Goal: Task Accomplishment & Management: Use online tool/utility

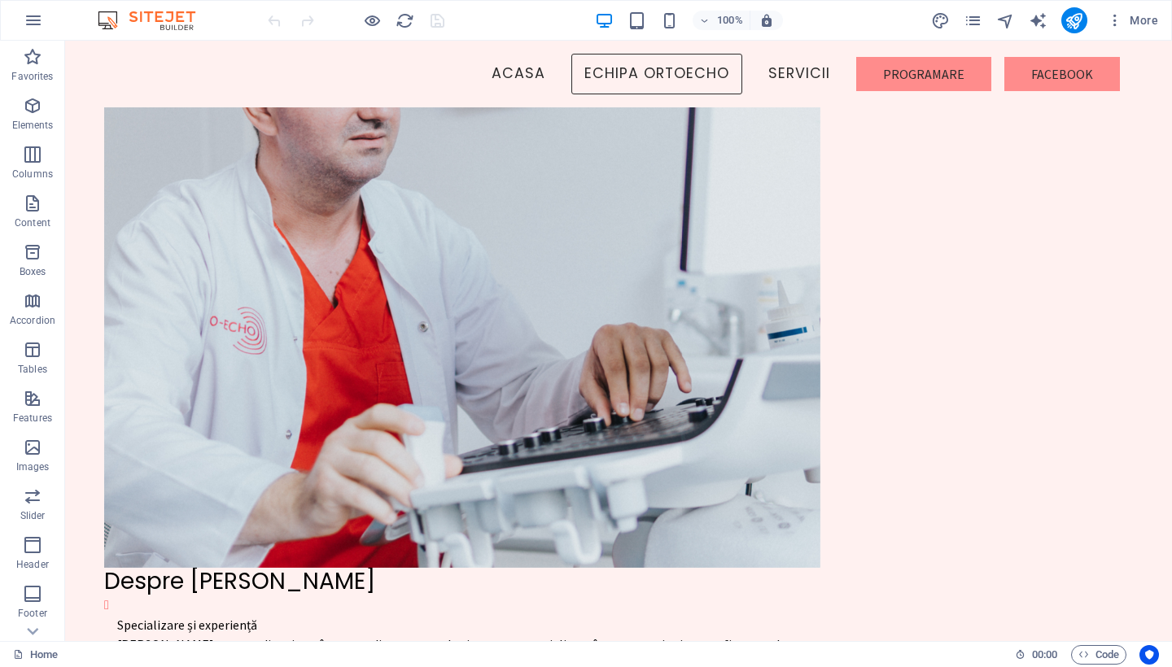
scroll to position [2043, 0]
drag, startPoint x: 65, startPoint y: 41, endPoint x: 1063, endPoint y: 74, distance: 998.8
click at [1063, 74] on nav "ACASA ECHIPA ORTOECHO SERVICII Programare Facebook" at bounding box center [618, 74] width 1080 height 41
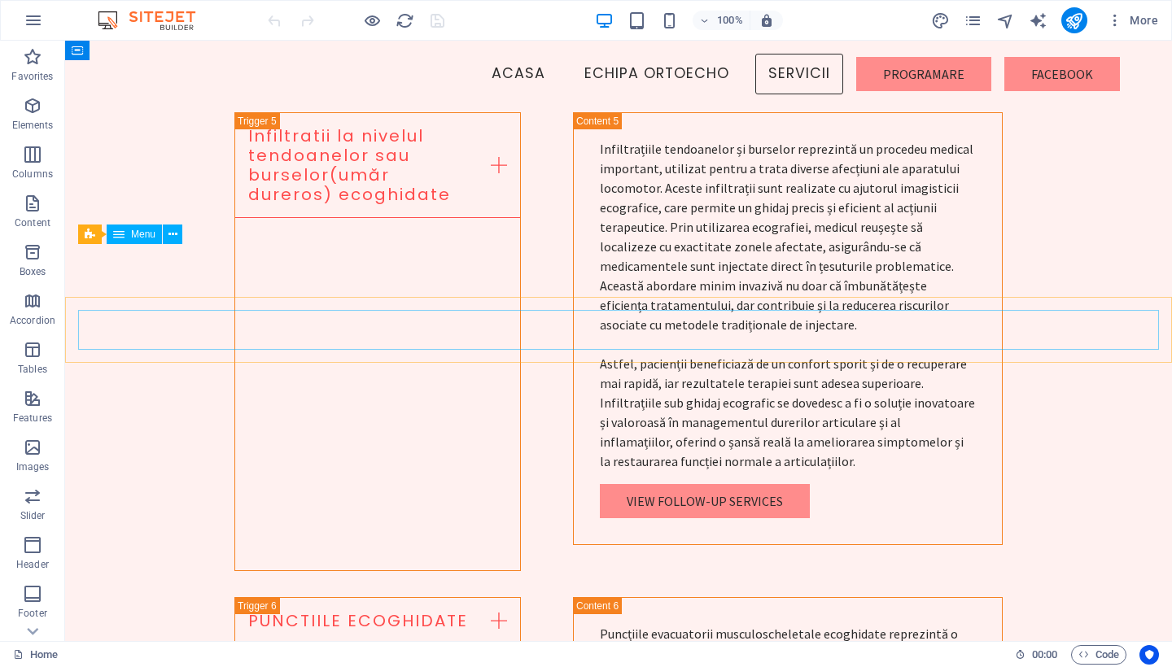
scroll to position [5511, 0]
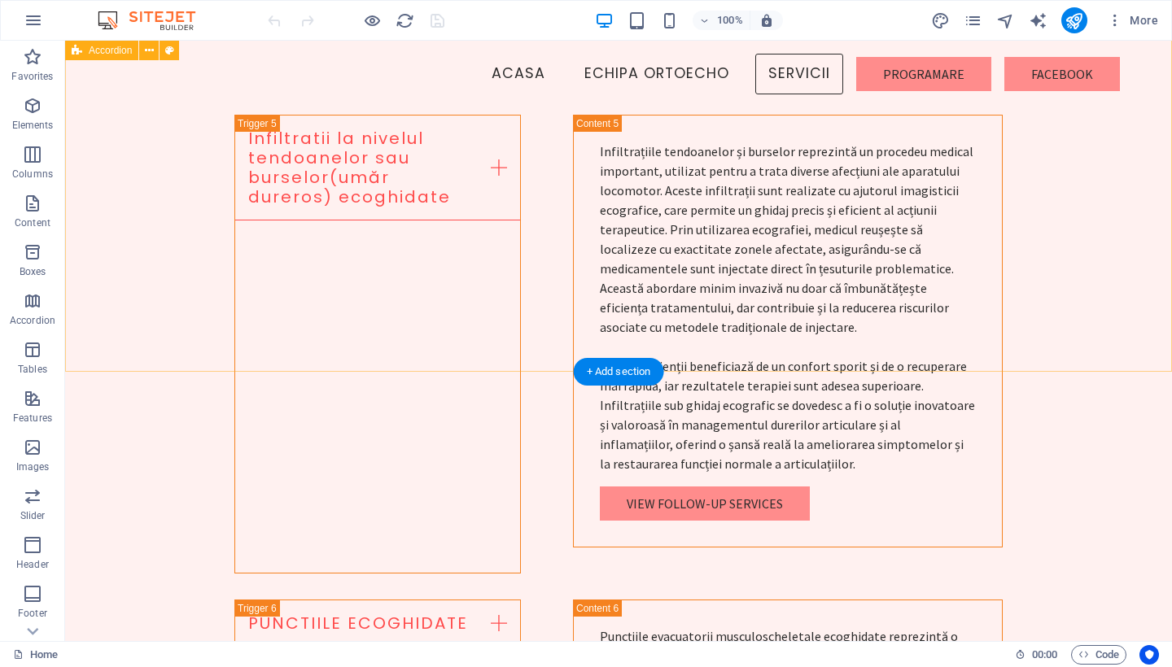
click at [591, 374] on div "+ Add section" at bounding box center [619, 372] width 90 height 28
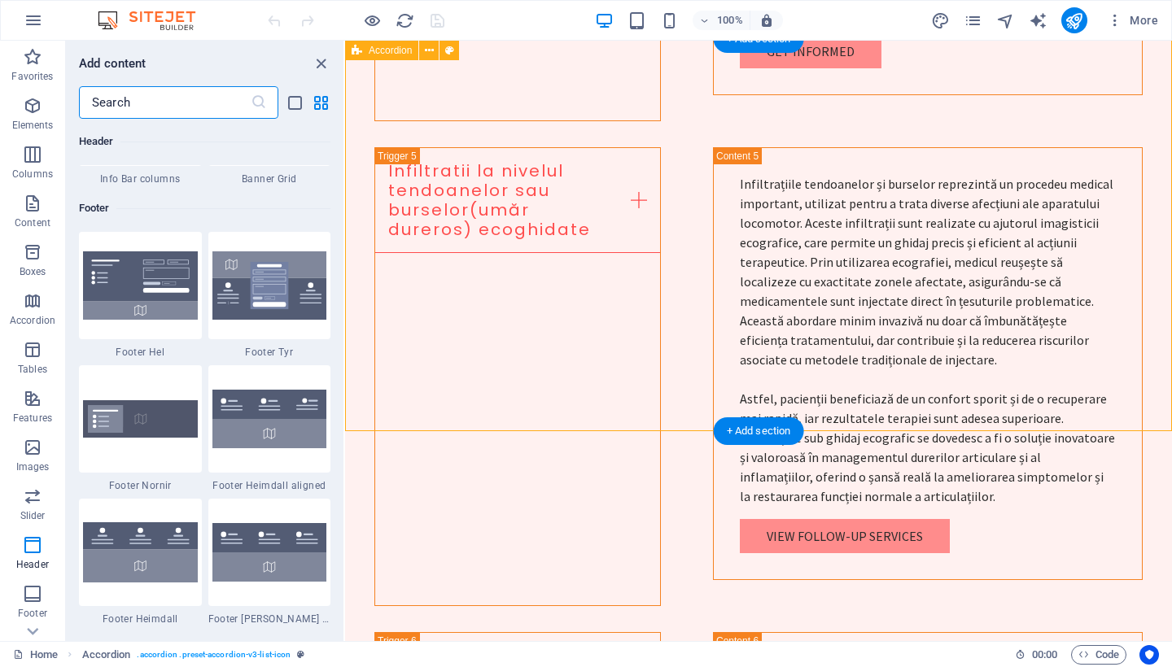
scroll to position [10839, 0]
click at [137, 417] on img at bounding box center [140, 417] width 115 height 37
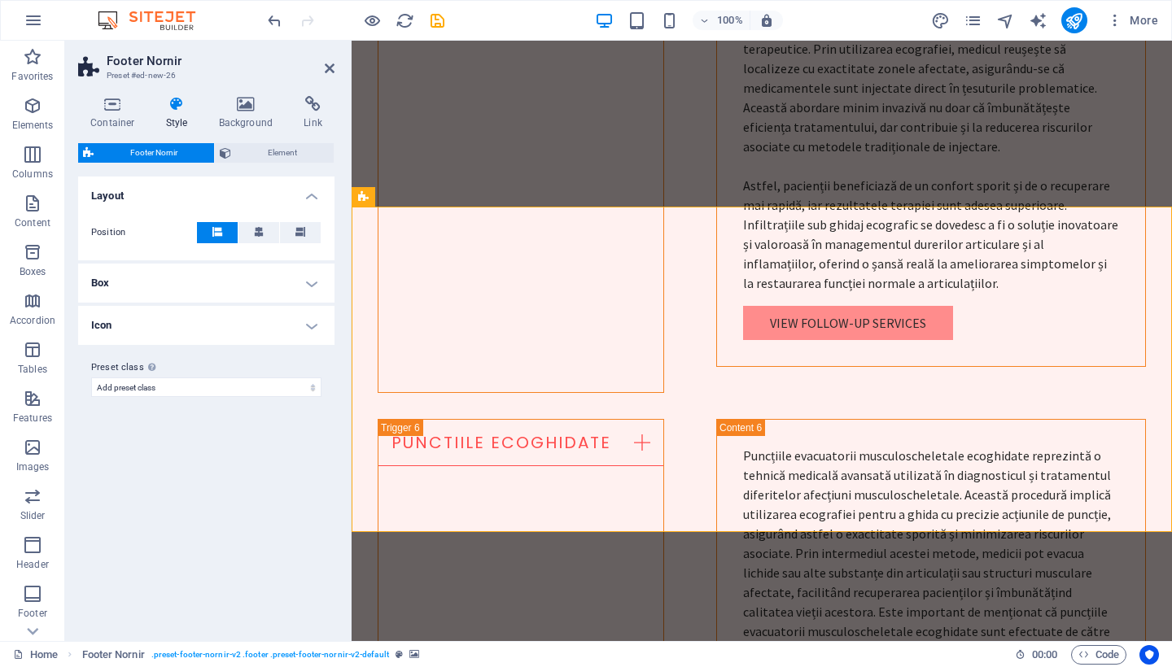
scroll to position [5729, 0]
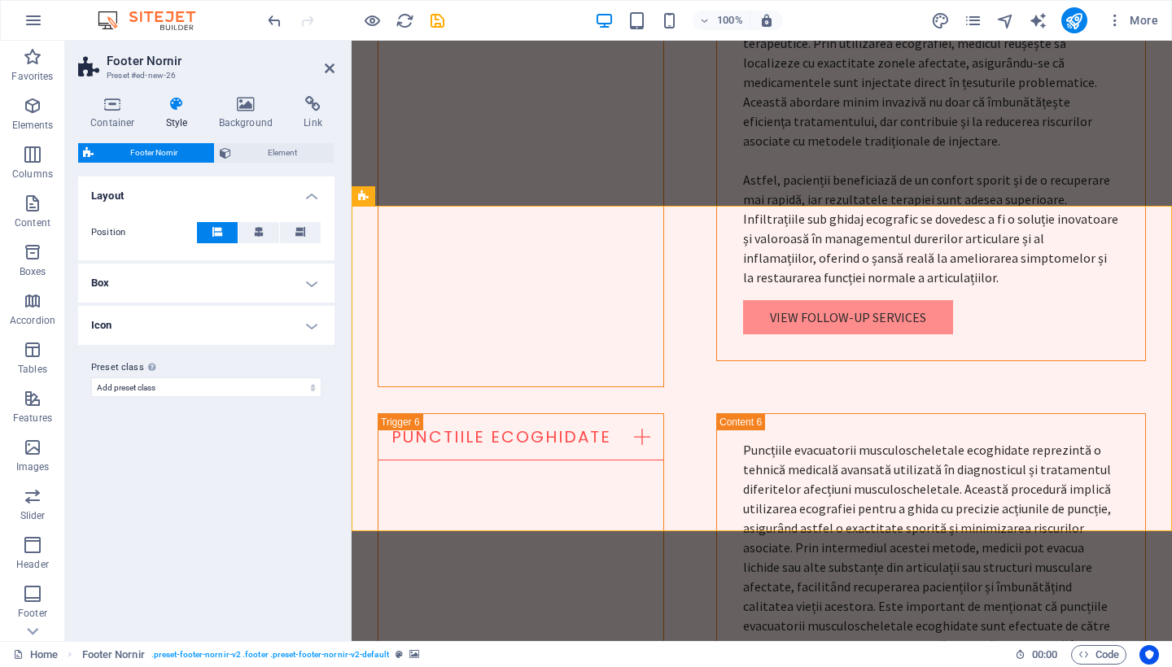
click at [261, 232] on icon at bounding box center [259, 232] width 10 height 10
click at [292, 229] on button at bounding box center [300, 232] width 41 height 21
click at [214, 235] on icon at bounding box center [217, 232] width 10 height 10
select select
click at [269, 152] on span "Element" at bounding box center [282, 153] width 93 height 20
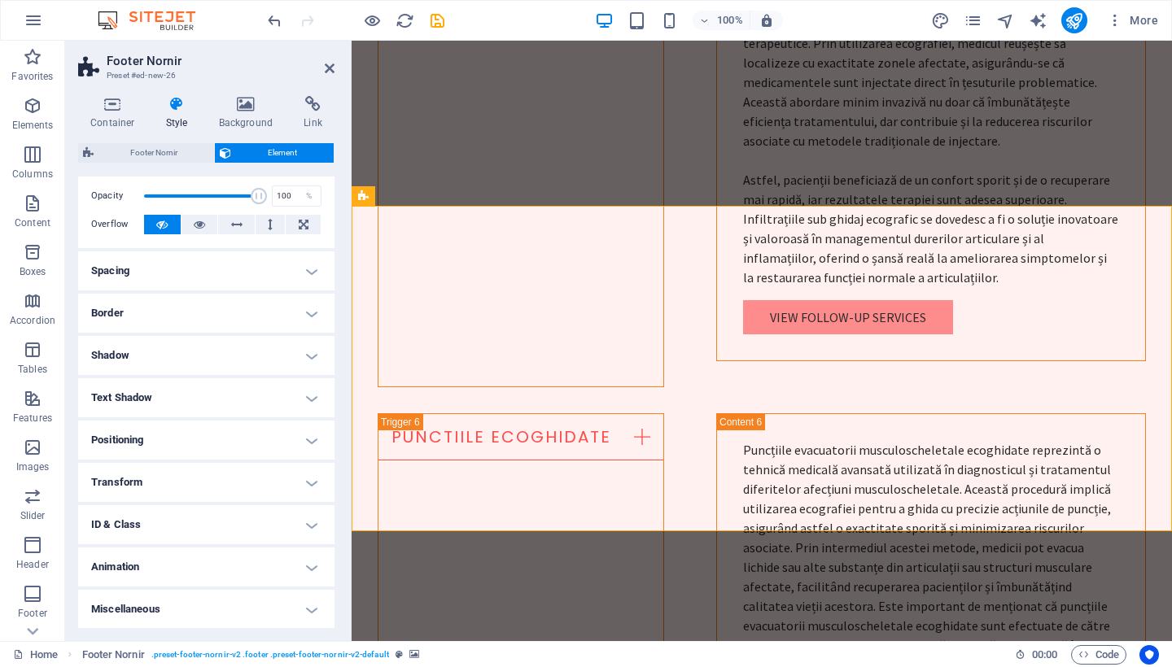
scroll to position [61, 0]
click at [141, 151] on span "Footer Nornir" at bounding box center [153, 153] width 111 height 20
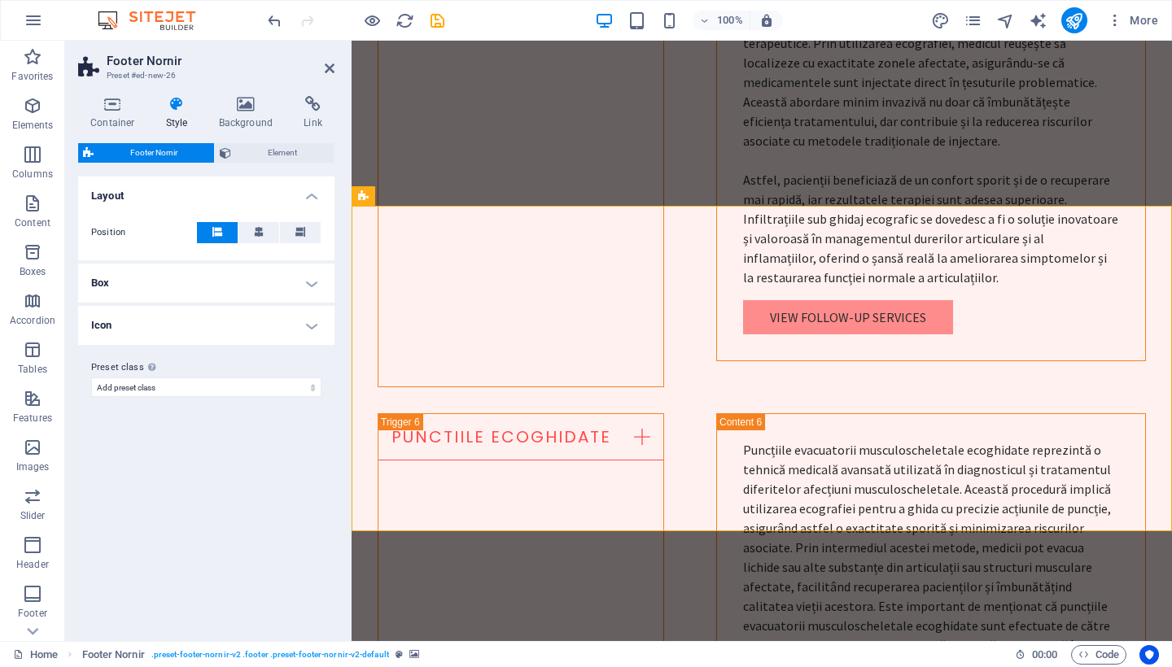
drag, startPoint x: 998, startPoint y: 33, endPoint x: 309, endPoint y: 282, distance: 732.4
click at [309, 282] on h4 "Box" at bounding box center [206, 283] width 256 height 39
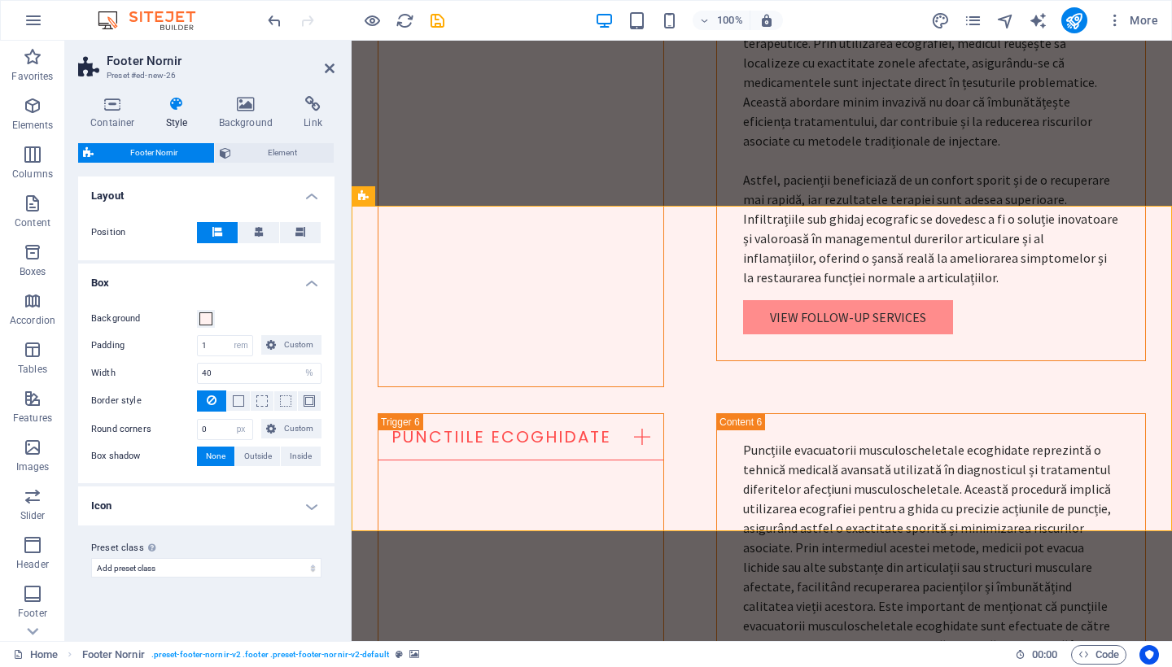
click at [309, 281] on h4 "Box" at bounding box center [206, 278] width 256 height 29
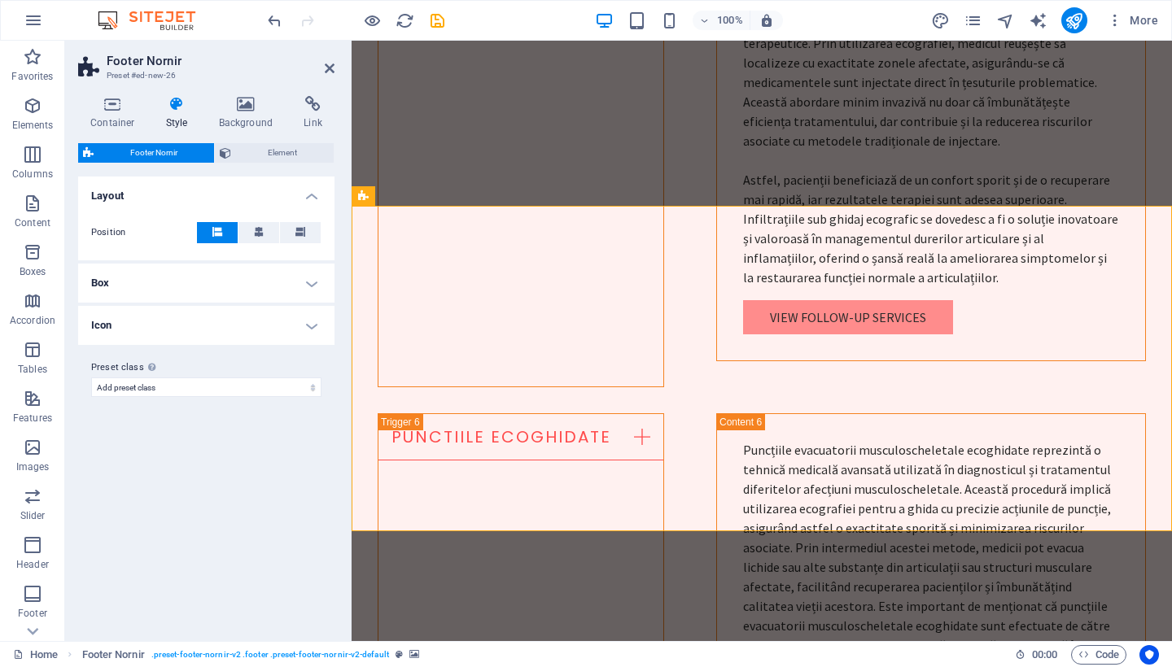
click at [316, 326] on h4 "Icon" at bounding box center [206, 325] width 256 height 39
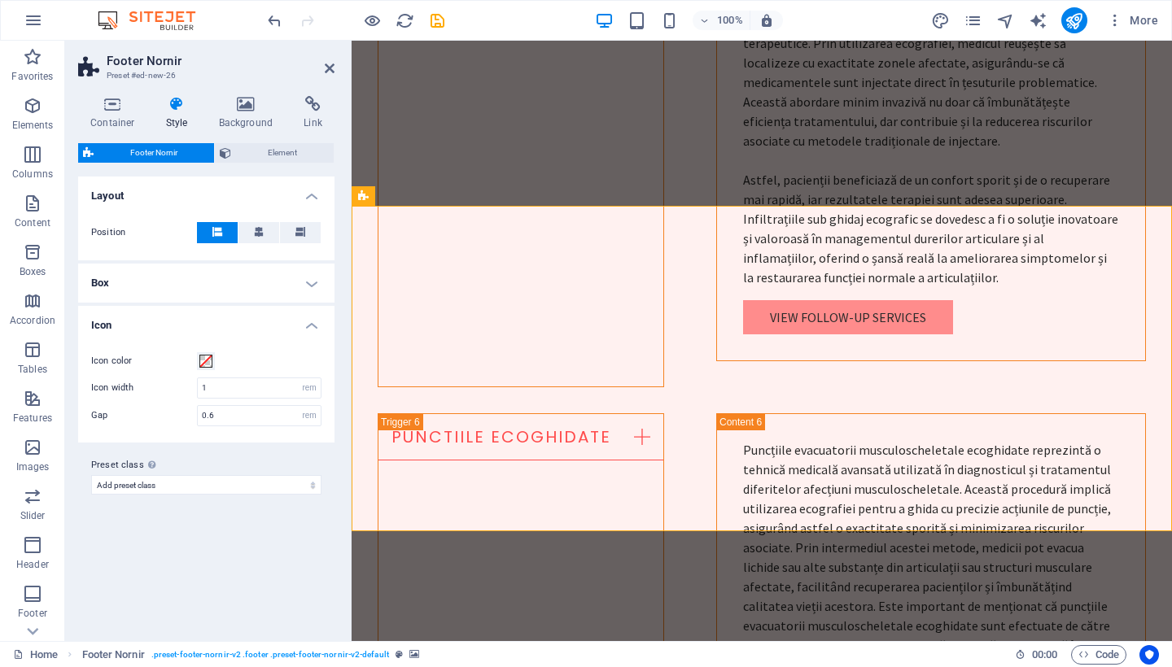
click at [316, 326] on h4 "Icon" at bounding box center [206, 320] width 256 height 29
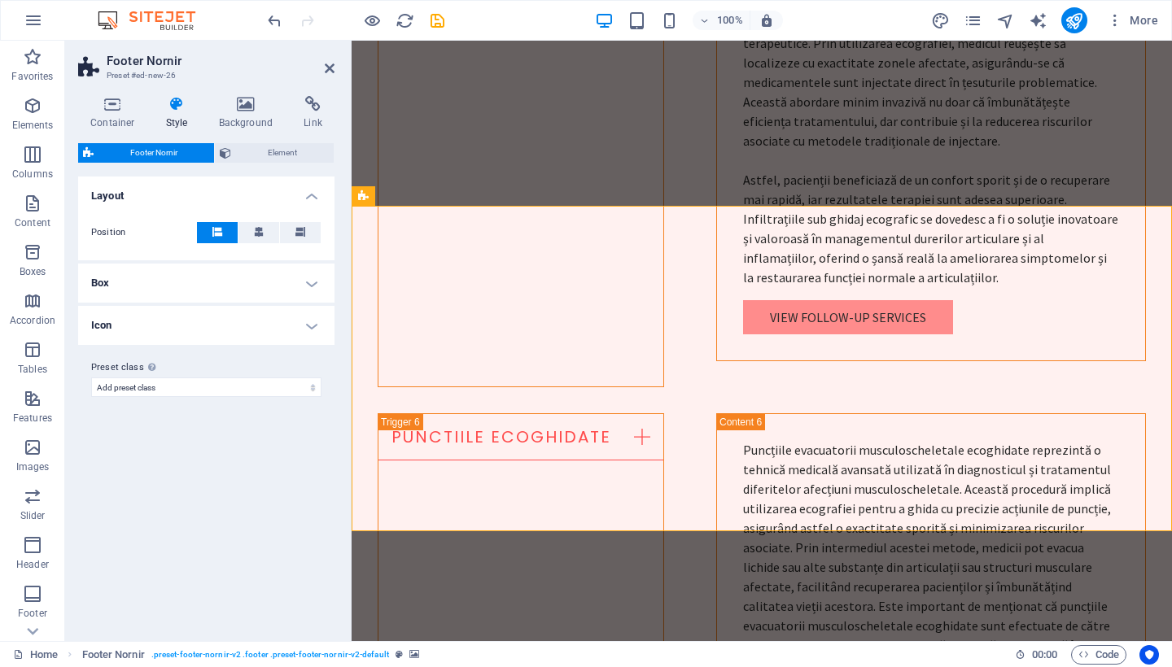
click at [325, 64] on icon at bounding box center [330, 68] width 10 height 13
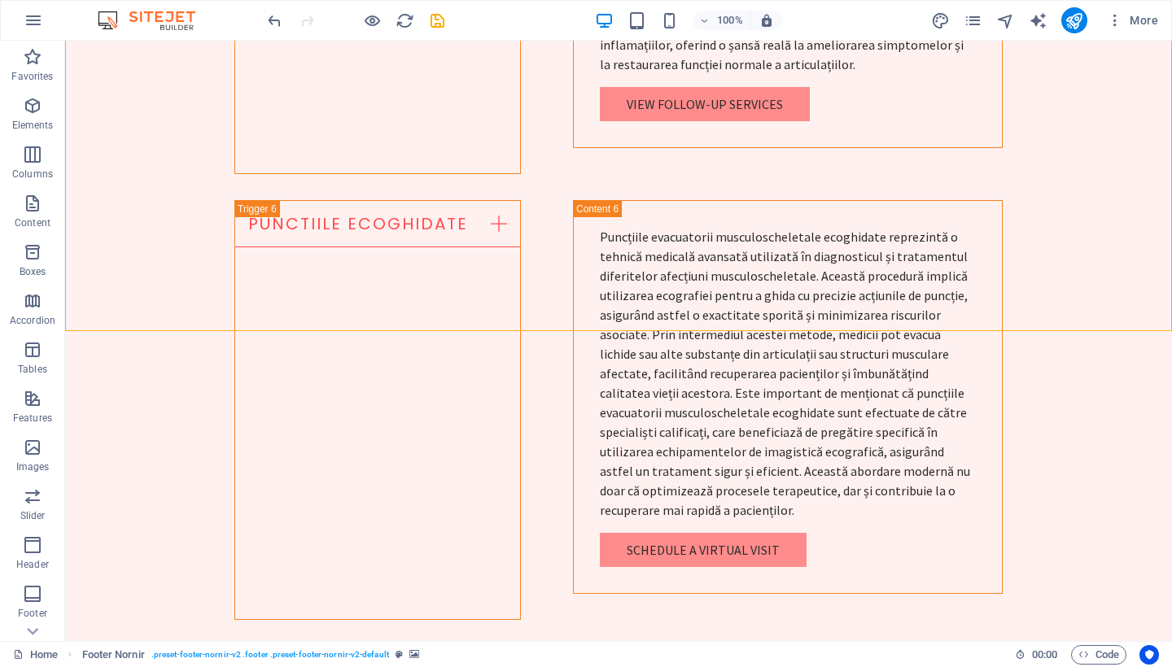
scroll to position [5943, 0]
drag, startPoint x: 126, startPoint y: 335, endPoint x: 735, endPoint y: 182, distance: 628.3
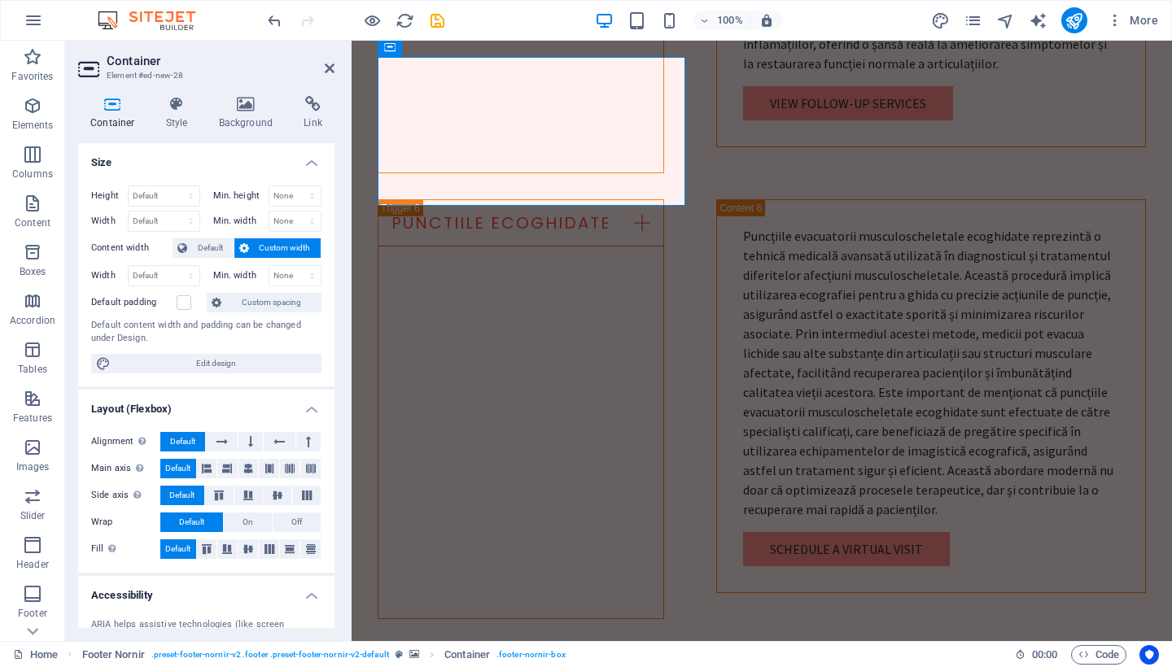
drag, startPoint x: 1022, startPoint y: 182, endPoint x: 366, endPoint y: 232, distance: 657.6
drag, startPoint x: 15, startPoint y: 191, endPoint x: 245, endPoint y: 108, distance: 244.7
click at [245, 108] on icon at bounding box center [246, 104] width 79 height 16
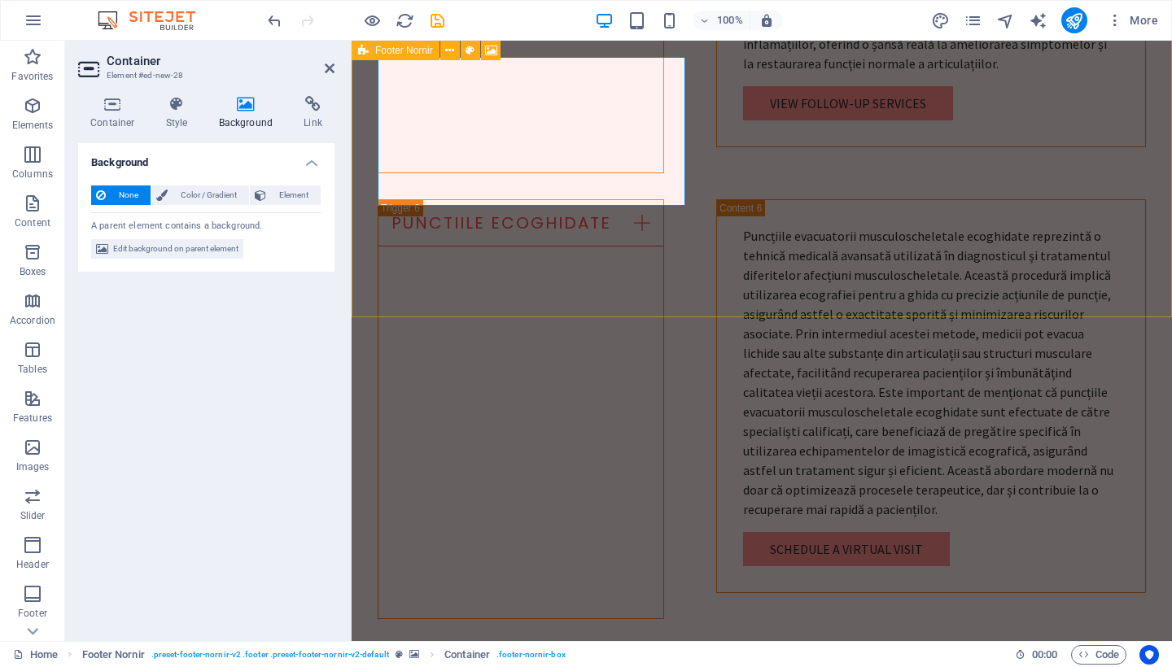
click at [101, 105] on icon at bounding box center [112, 104] width 69 height 16
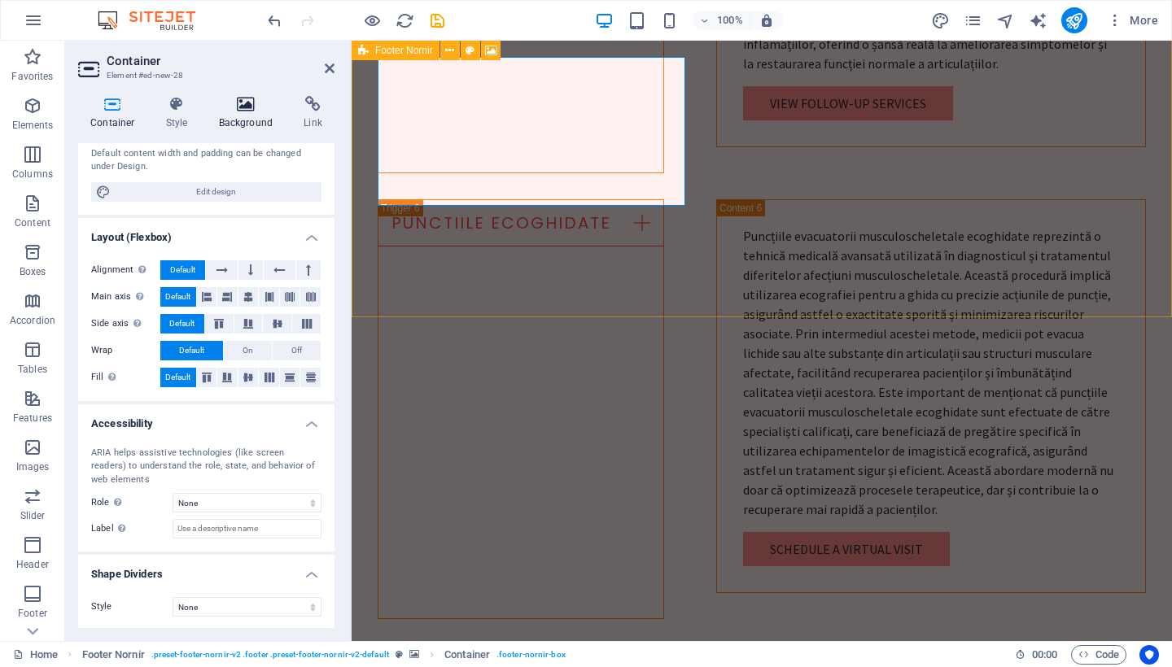
scroll to position [171, 0]
click at [332, 67] on icon at bounding box center [330, 68] width 10 height 13
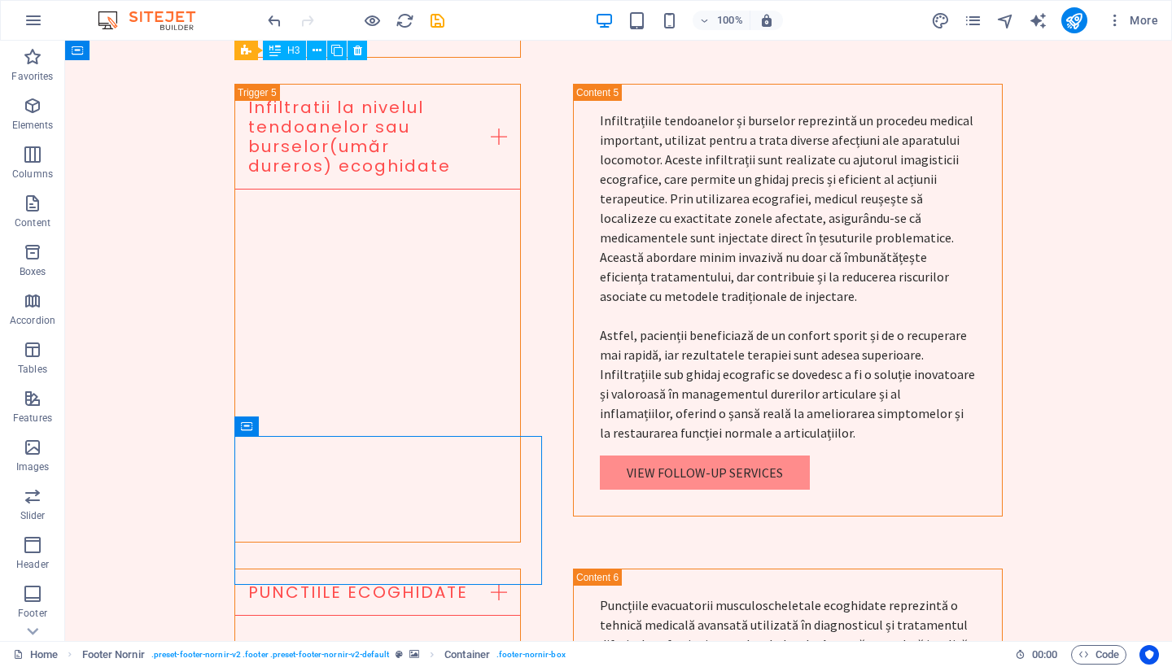
scroll to position [5577, 0]
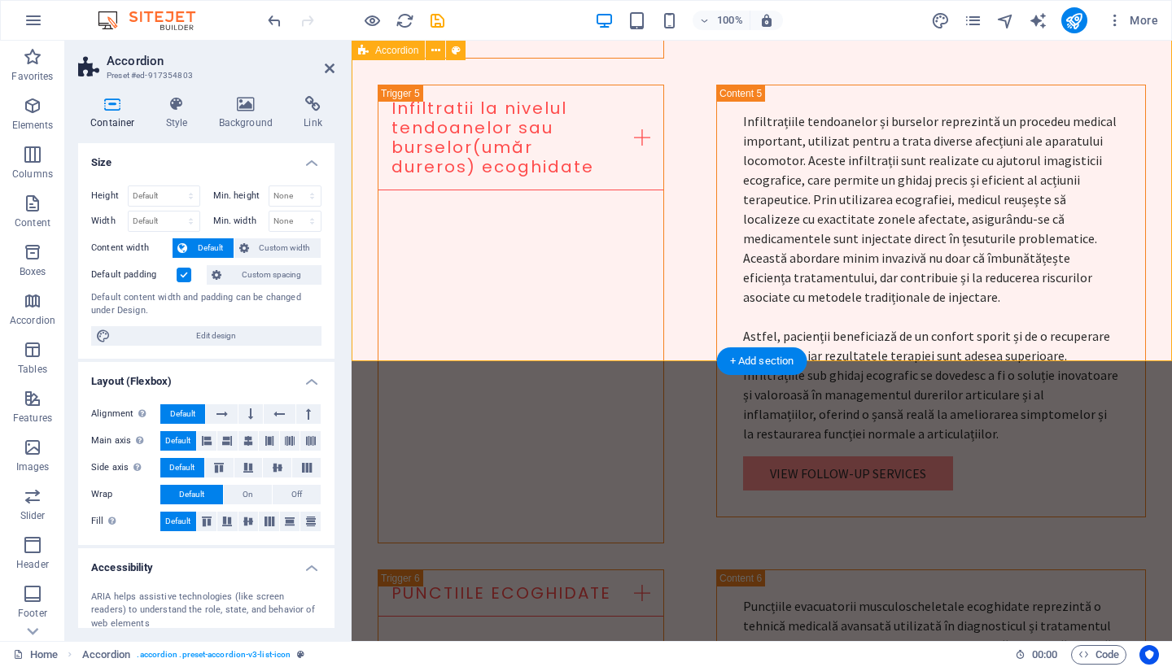
scroll to position [5574, 0]
click at [328, 68] on icon at bounding box center [330, 68] width 10 height 13
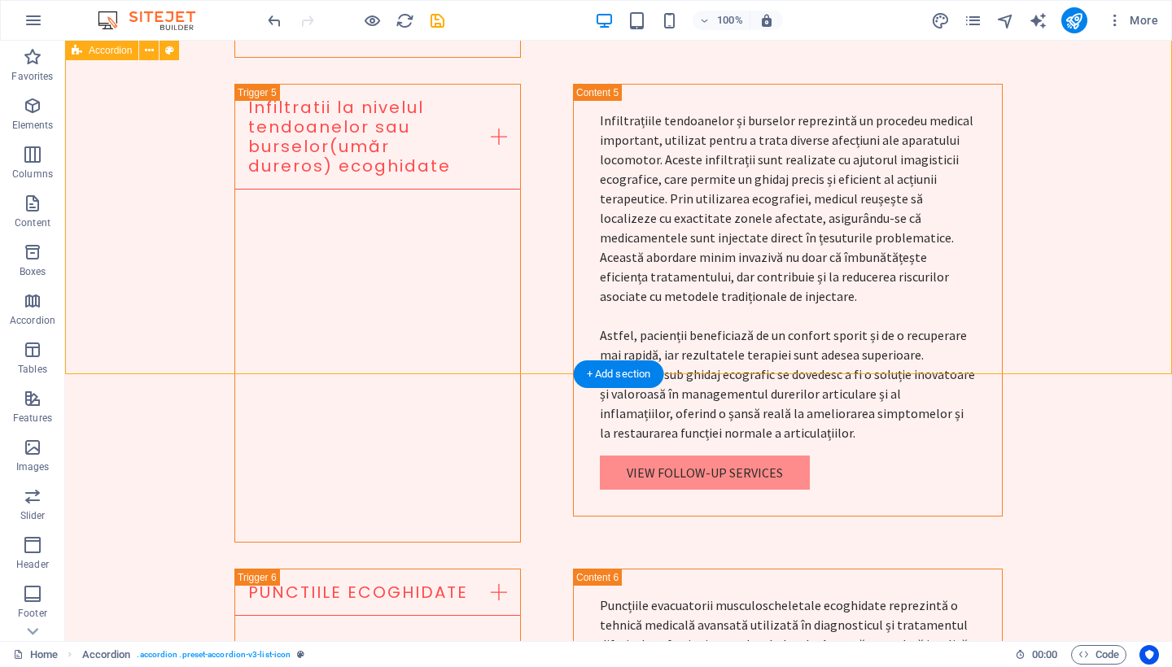
click at [401, 20] on icon "reload" at bounding box center [404, 20] width 19 height 19
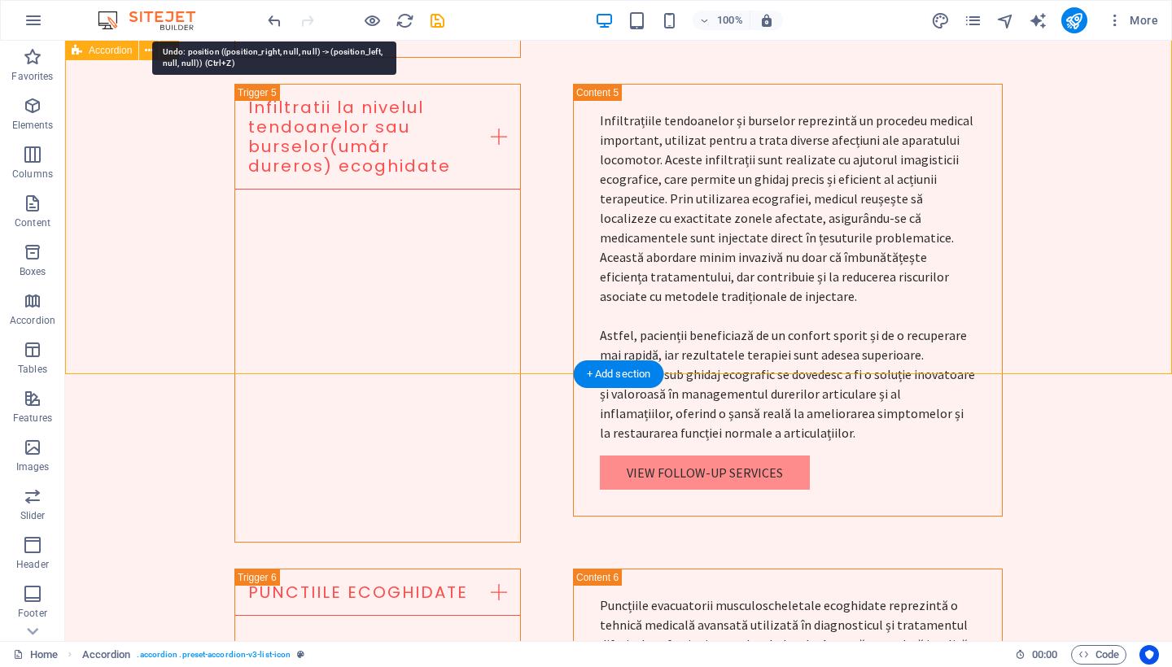
click at [276, 21] on icon "undo" at bounding box center [274, 20] width 19 height 19
click at [275, 20] on icon "undo" at bounding box center [274, 20] width 19 height 19
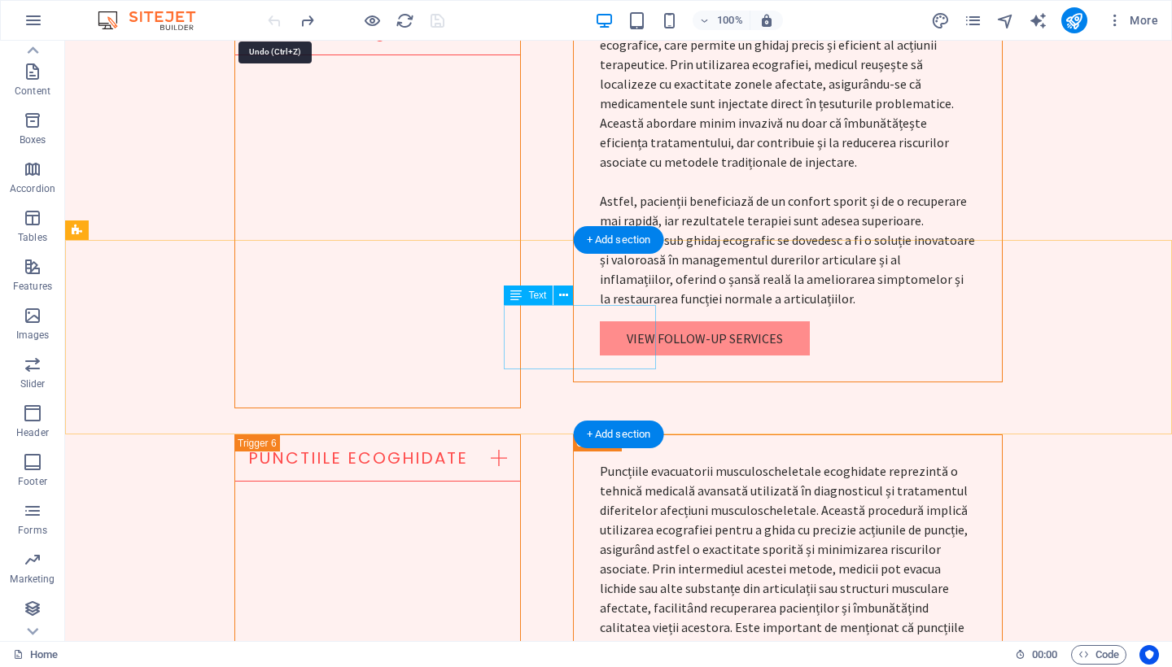
scroll to position [132, 0]
click at [30, 170] on icon "button" at bounding box center [33, 169] width 20 height 20
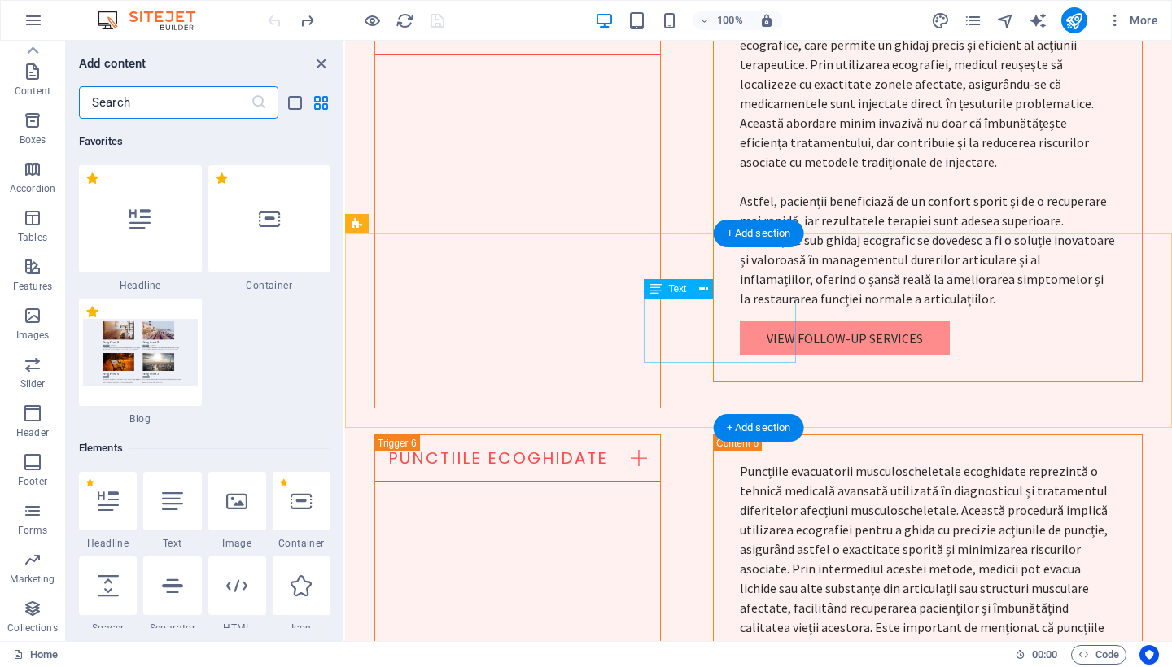
scroll to position [0, 0]
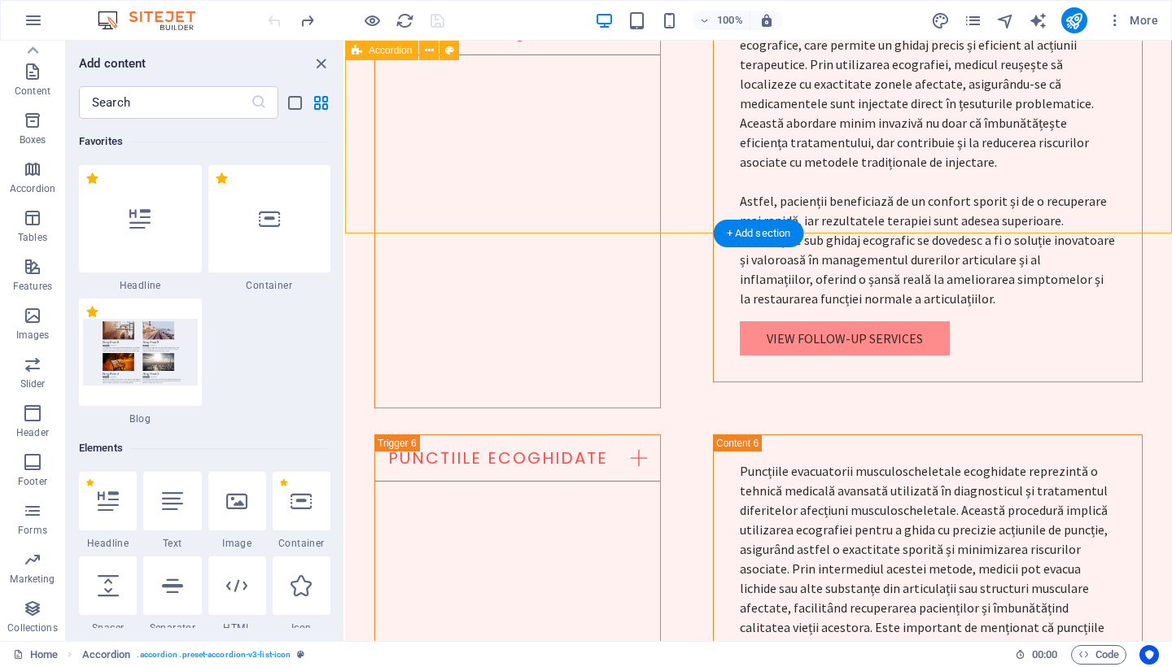
click at [321, 63] on icon "close panel" at bounding box center [321, 64] width 19 height 19
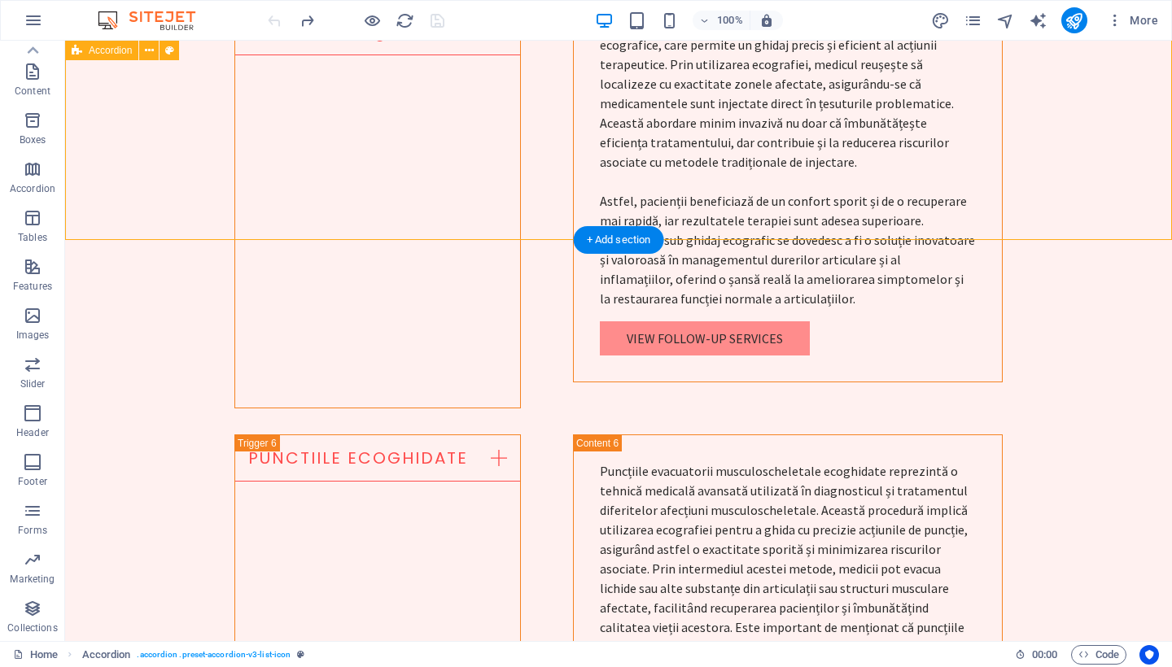
click at [591, 243] on div "+ Add section" at bounding box center [619, 240] width 90 height 28
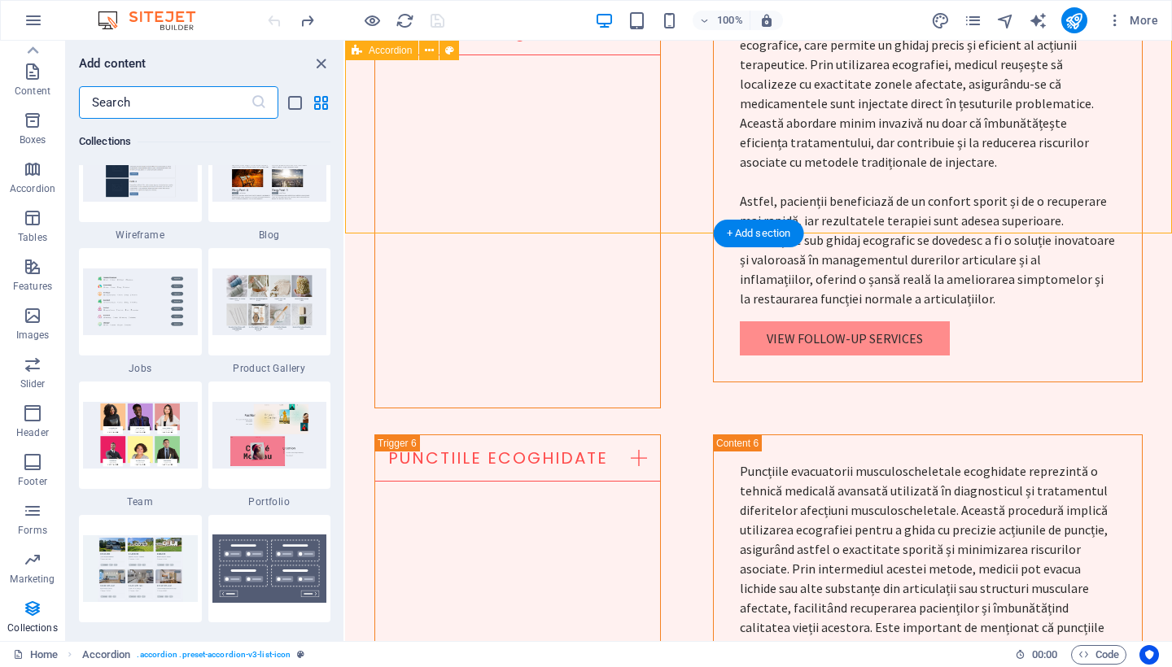
scroll to position [15122, 0]
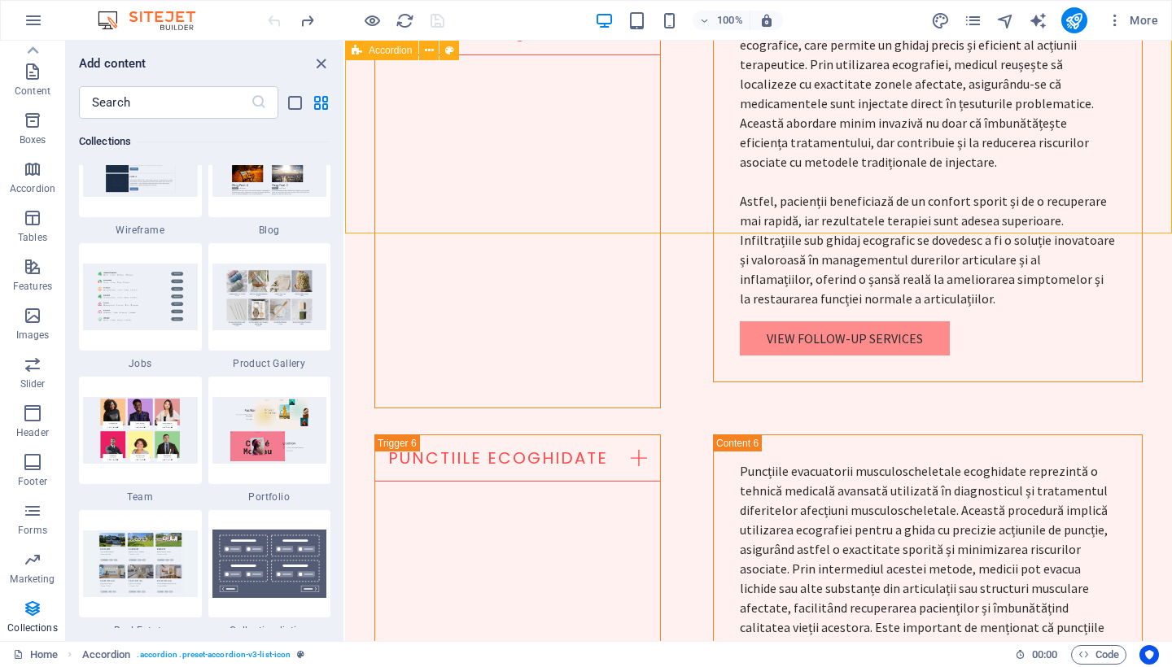
click at [139, 308] on img at bounding box center [140, 297] width 115 height 67
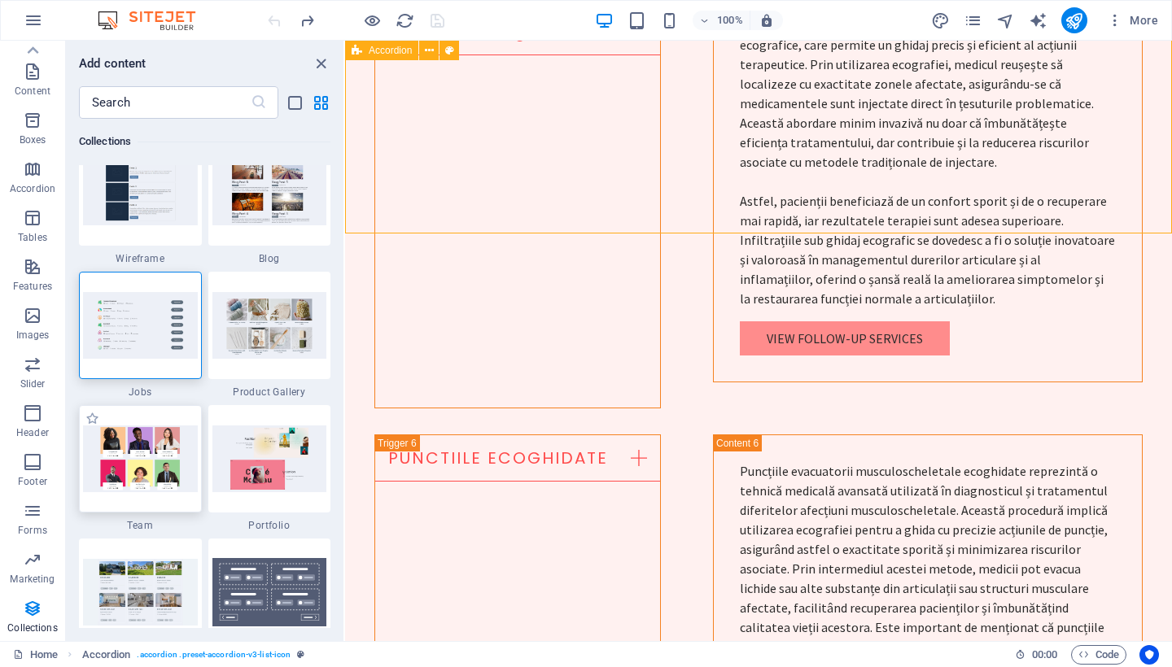
scroll to position [15088, 0]
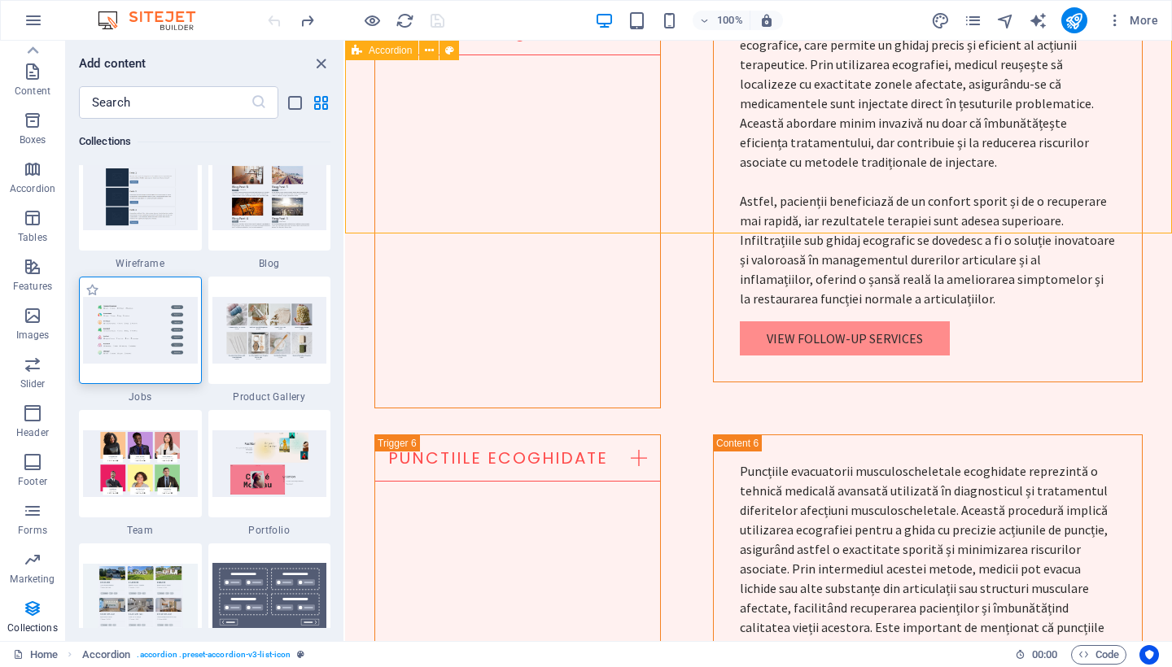
click at [251, 334] on img at bounding box center [269, 330] width 115 height 67
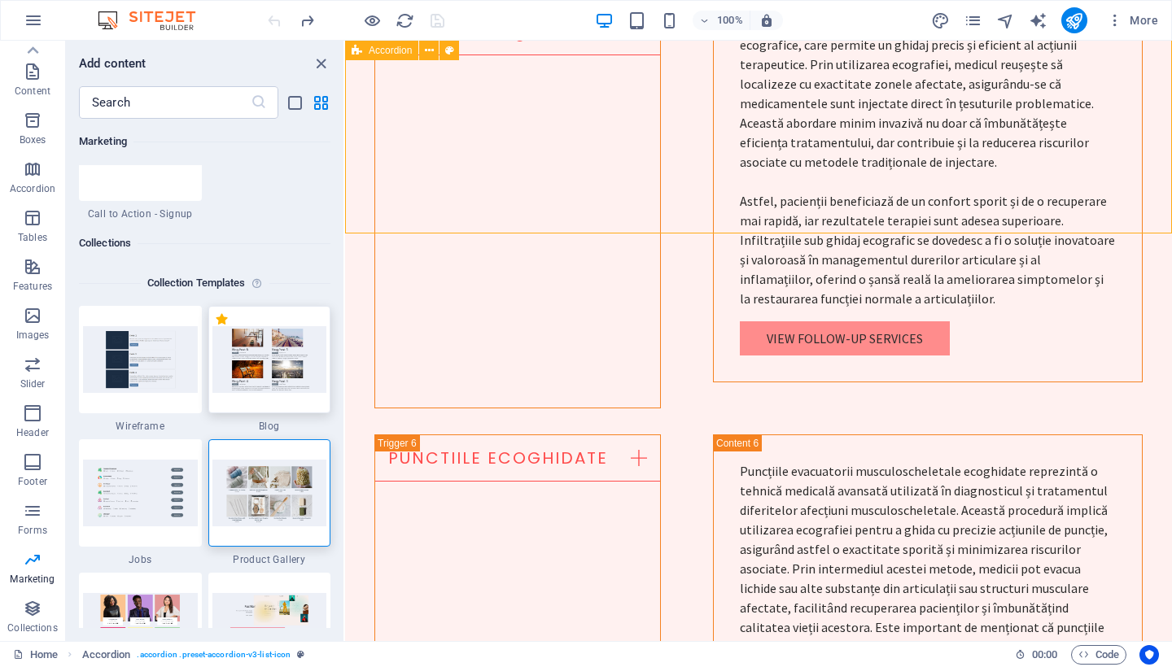
scroll to position [14925, 0]
click at [262, 374] on img at bounding box center [269, 360] width 115 height 67
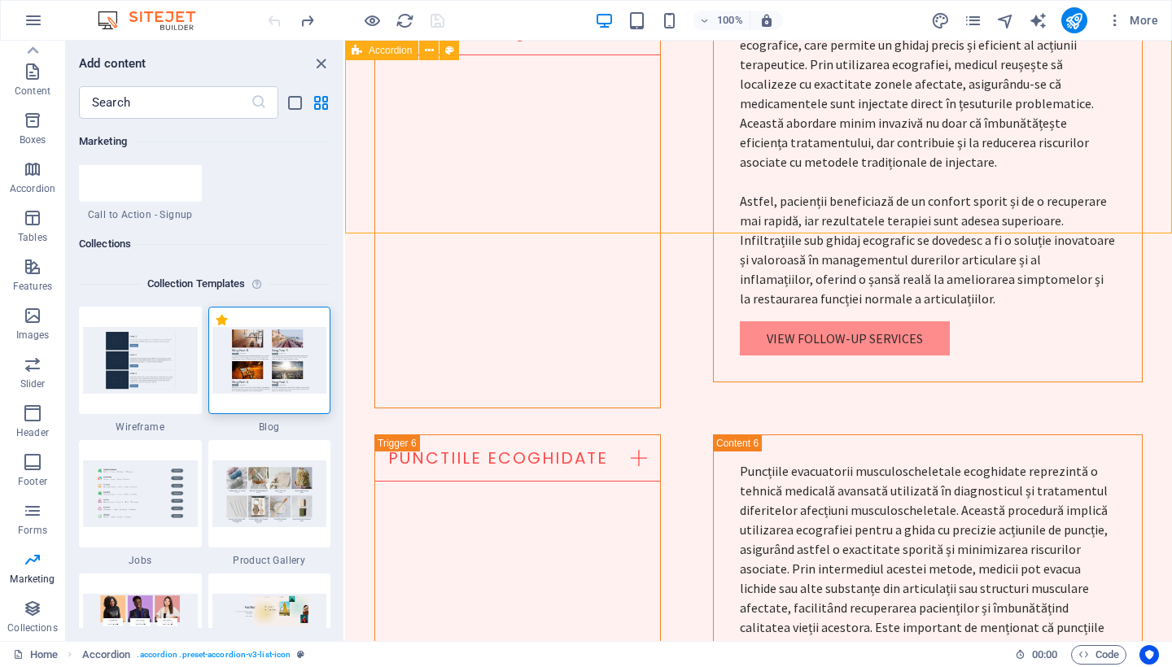
click at [262, 374] on img at bounding box center [269, 360] width 115 height 67
click at [269, 364] on img at bounding box center [269, 360] width 115 height 67
drag, startPoint x: 251, startPoint y: 334, endPoint x: 269, endPoint y: 364, distance: 35.4
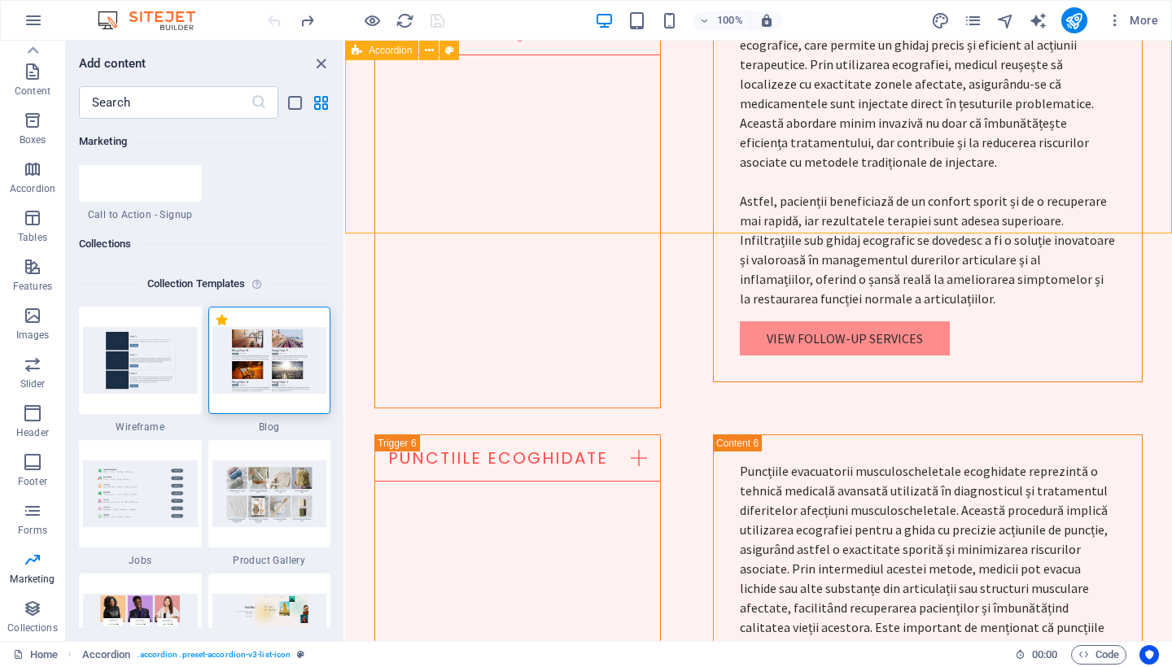
click at [269, 364] on img at bounding box center [269, 360] width 115 height 67
click at [269, 362] on img at bounding box center [269, 360] width 115 height 67
click at [236, 344] on img at bounding box center [269, 360] width 115 height 67
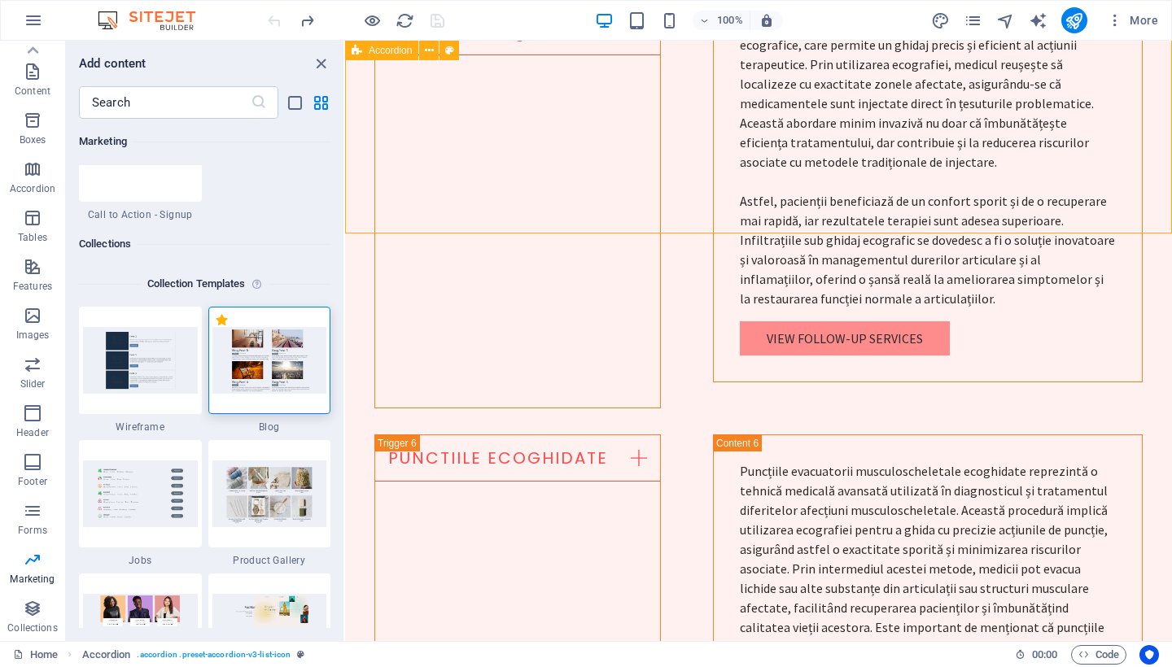
click at [236, 344] on img at bounding box center [269, 360] width 115 height 67
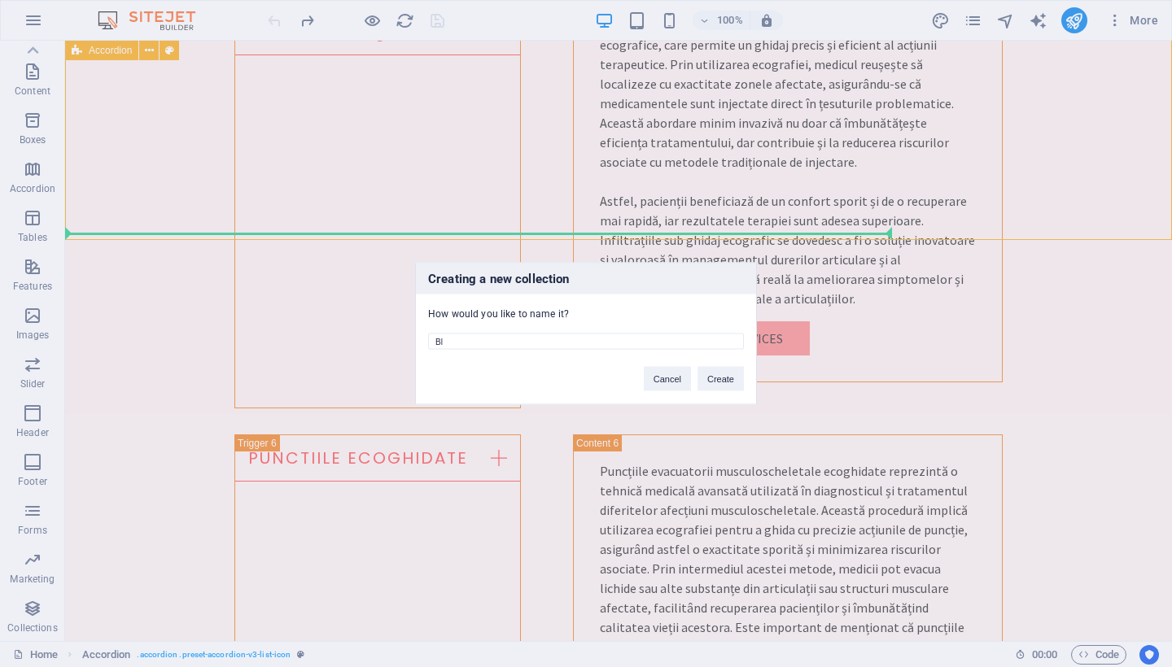
type input "B"
type input "e"
type input "Ecografie musculoscheletala"
click at [723, 375] on button "Create" at bounding box center [720, 379] width 46 height 24
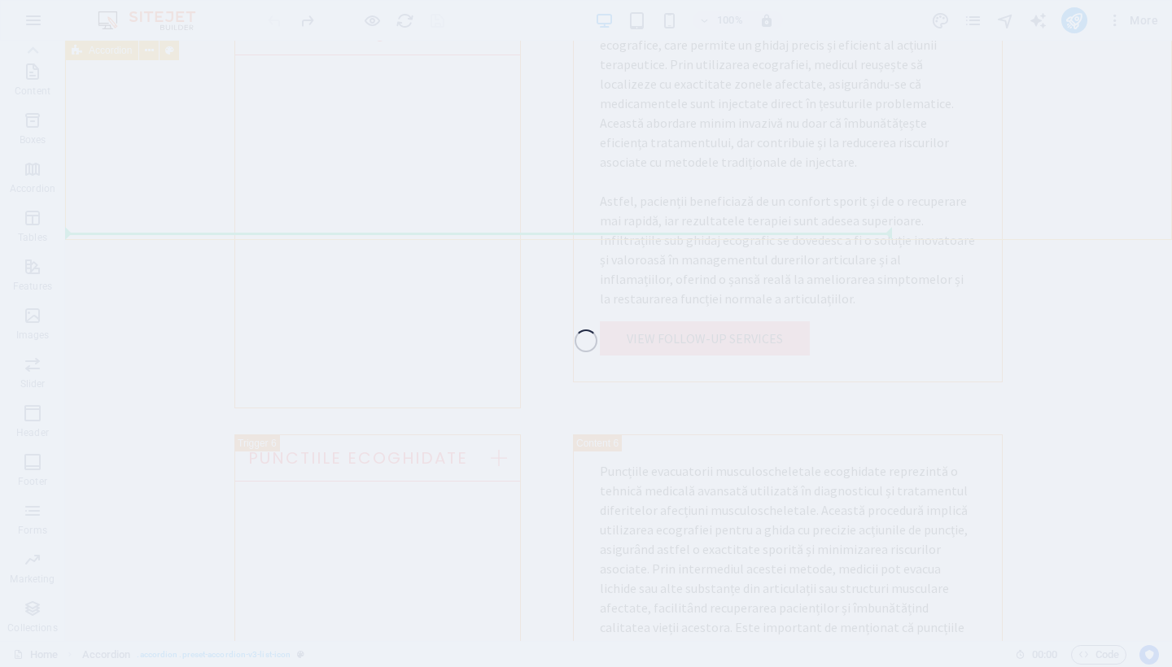
scroll to position [90, 0]
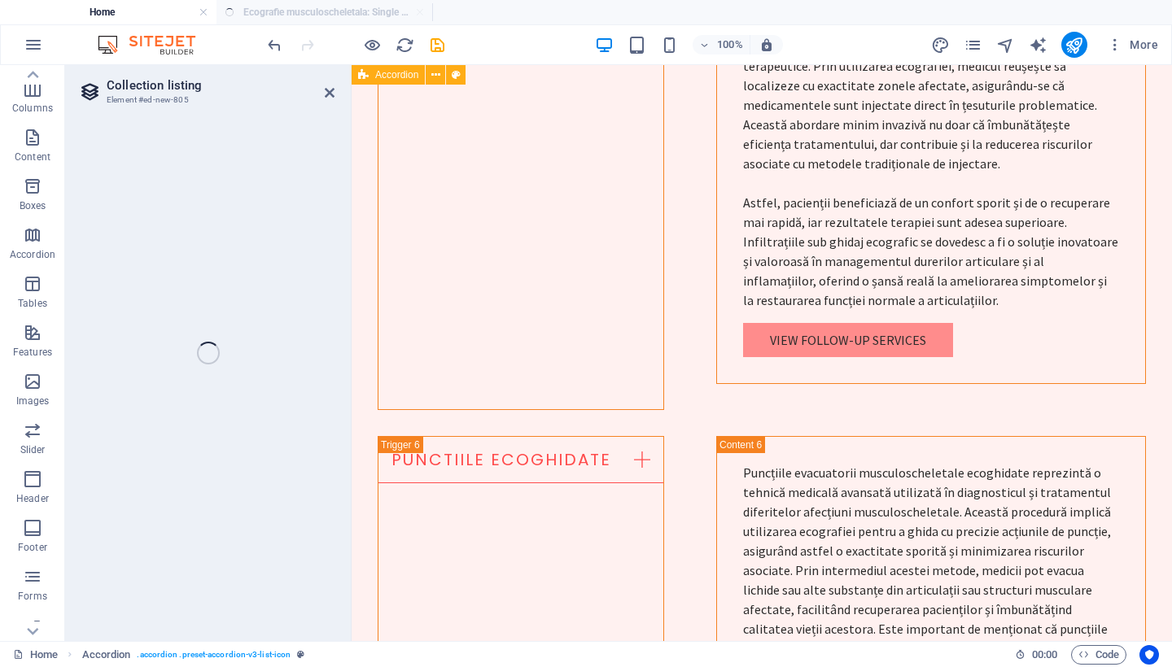
select select "68dec95ebd8851dad209c027"
select select "columns.publishing_date_DESC"
select select "columns.status"
select select "columns.publishing_date"
select select "past"
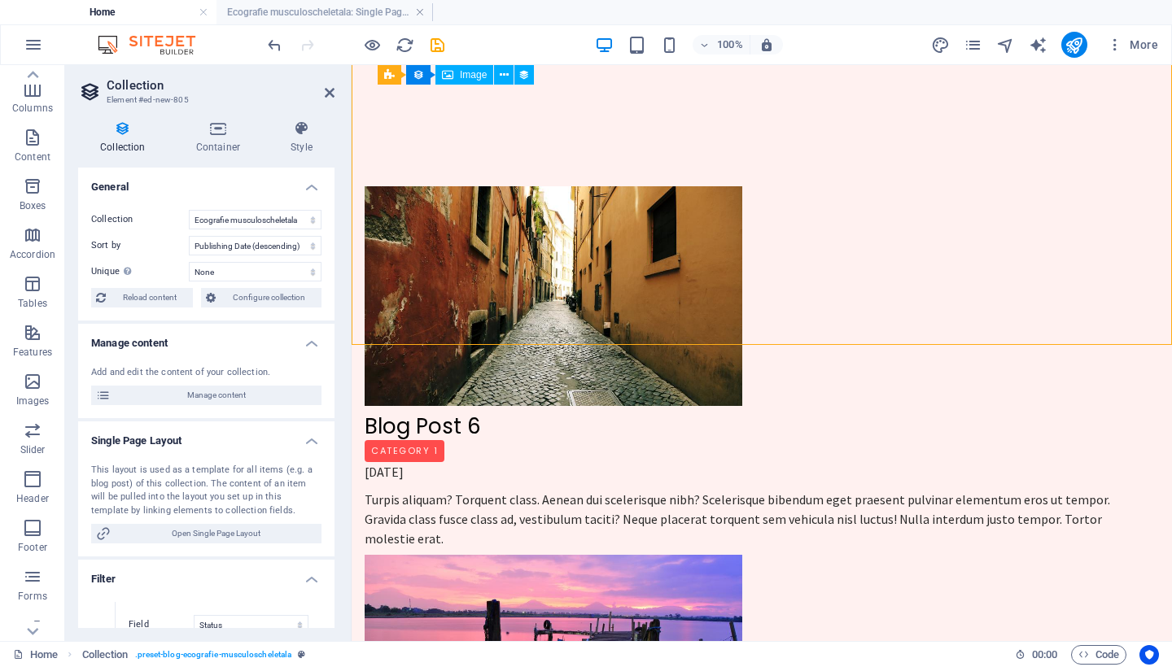
scroll to position [6901, 0]
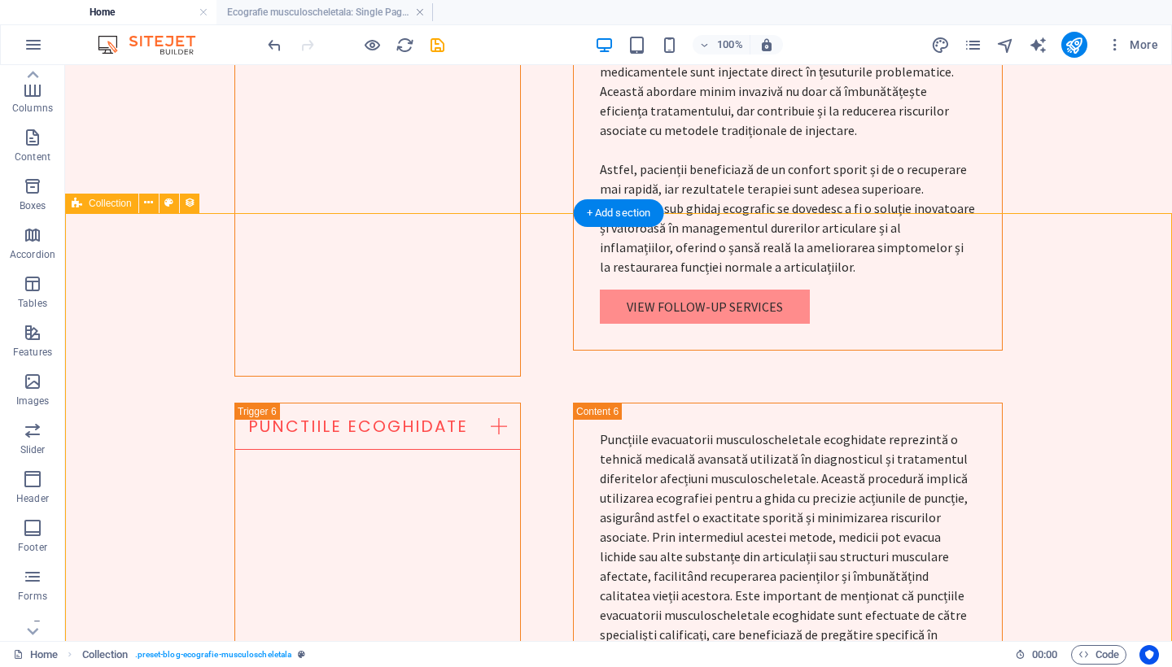
scroll to position [5747, 0]
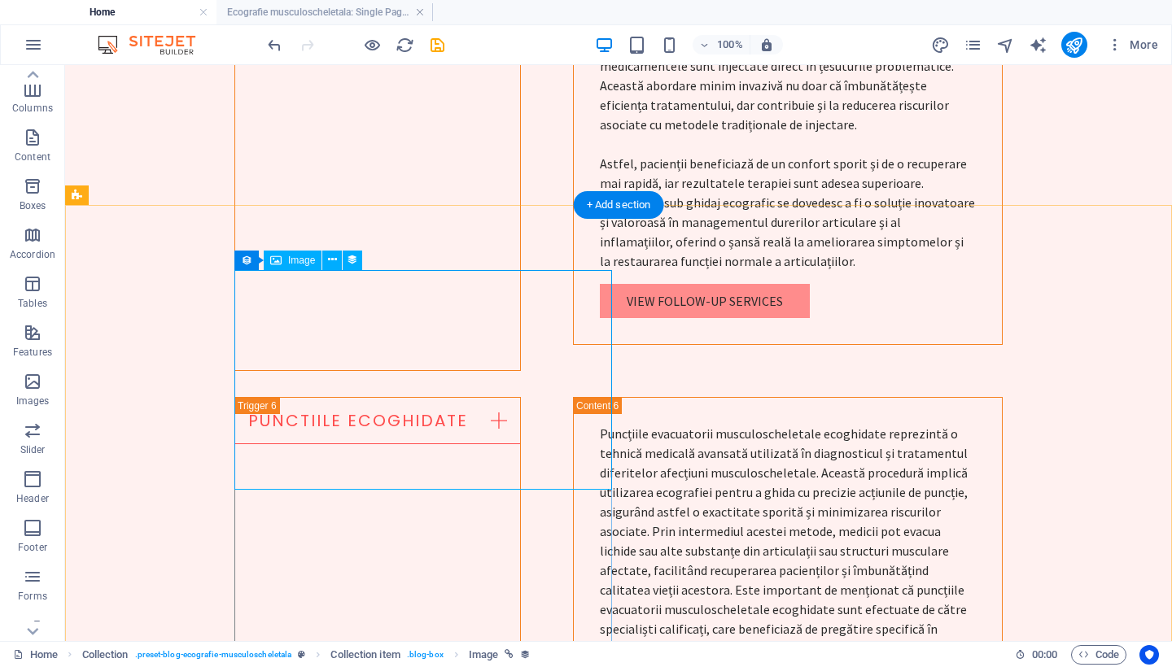
click at [292, 261] on span "Image" at bounding box center [301, 260] width 27 height 10
click at [246, 264] on icon at bounding box center [246, 261] width 11 height 20
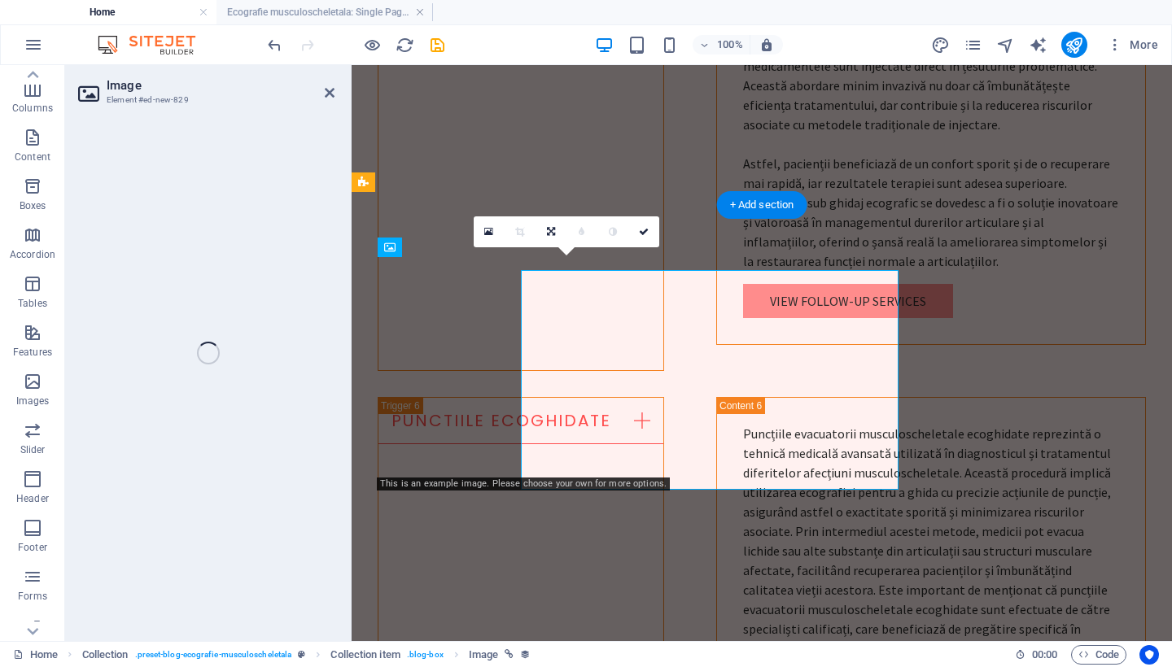
select select "image"
select select "px"
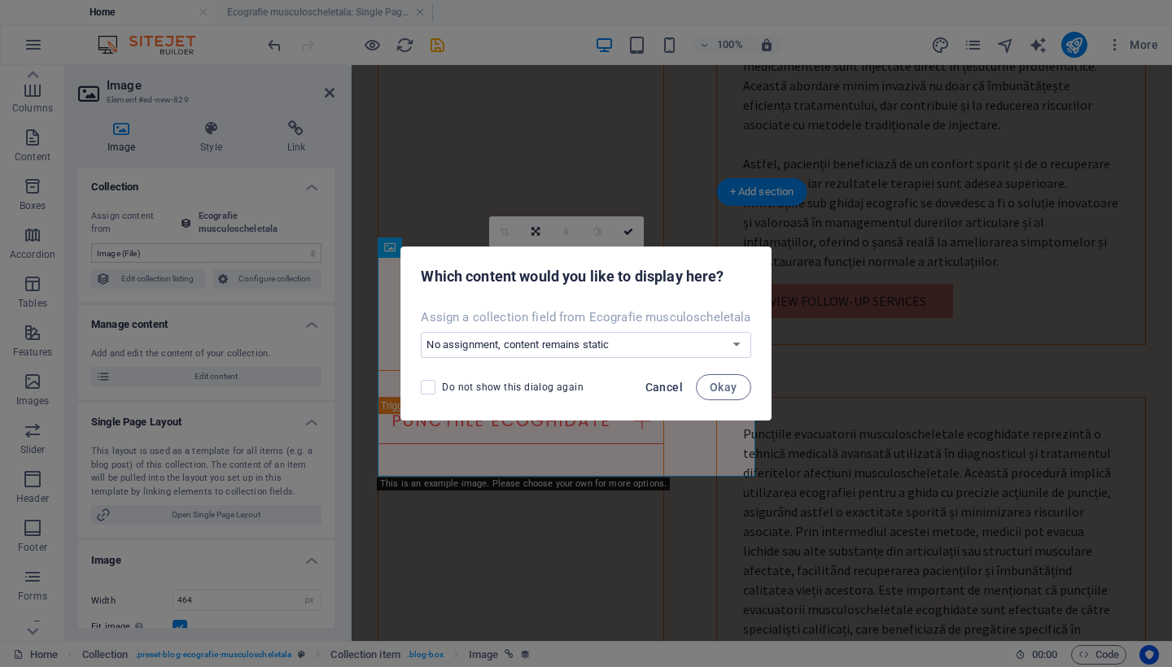
drag, startPoint x: 858, startPoint y: 247, endPoint x: 657, endPoint y: 386, distance: 243.3
click at [657, 386] on span "Cancel" at bounding box center [663, 387] width 37 height 13
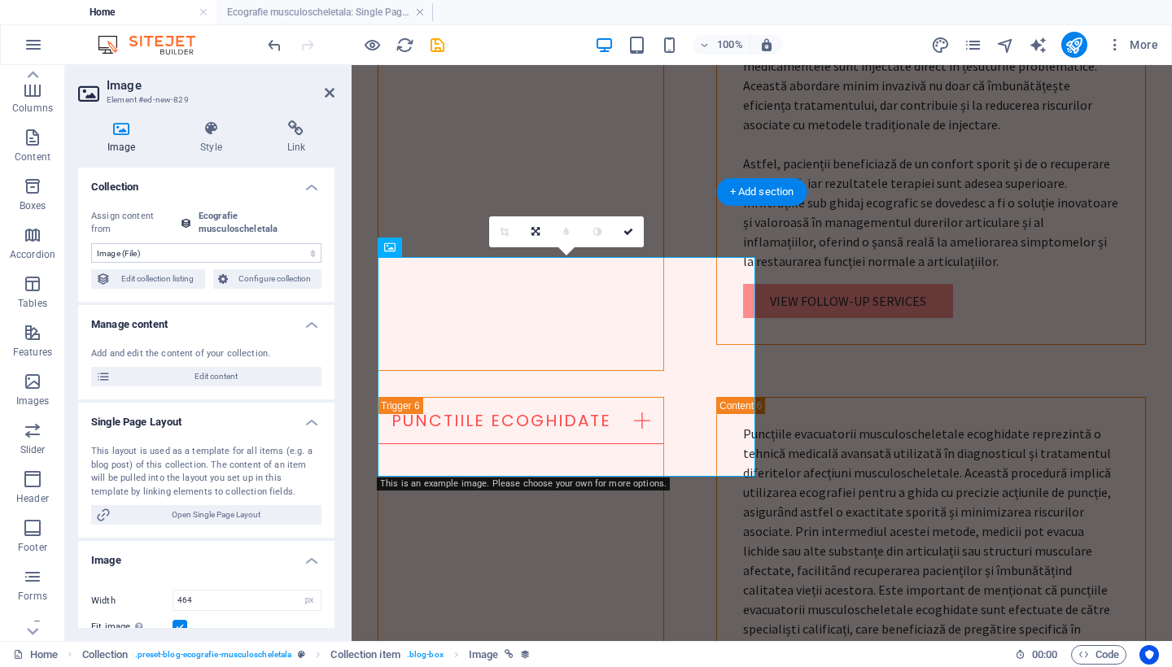
click at [330, 90] on icon at bounding box center [330, 92] width 10 height 13
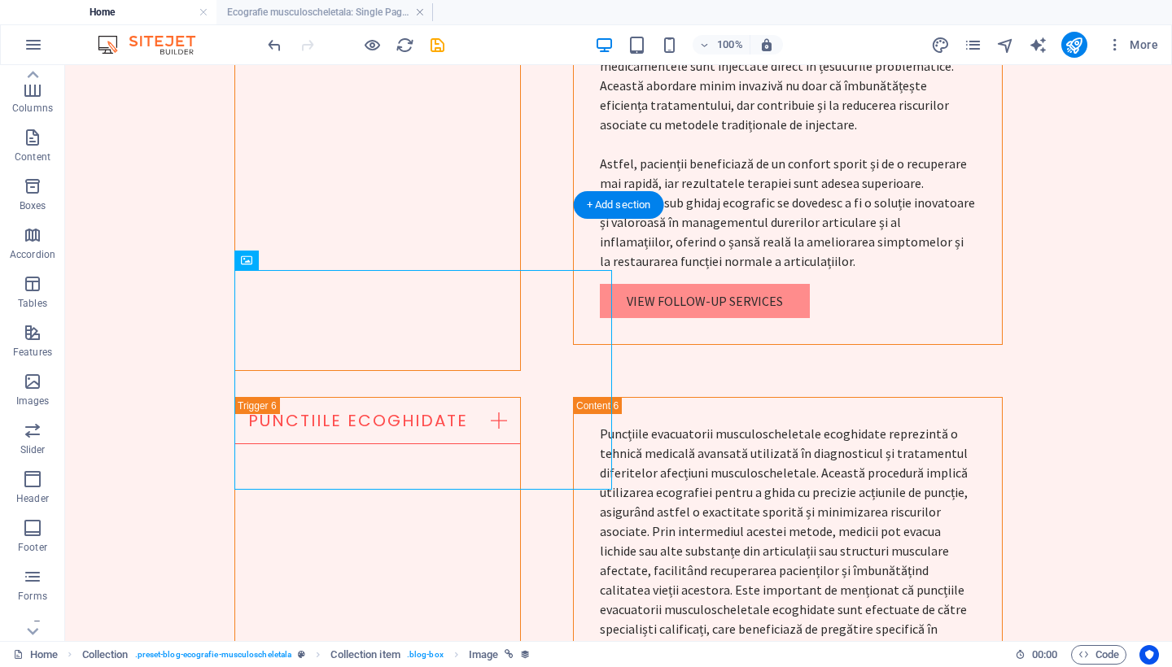
click at [271, 46] on icon "undo" at bounding box center [274, 45] width 19 height 19
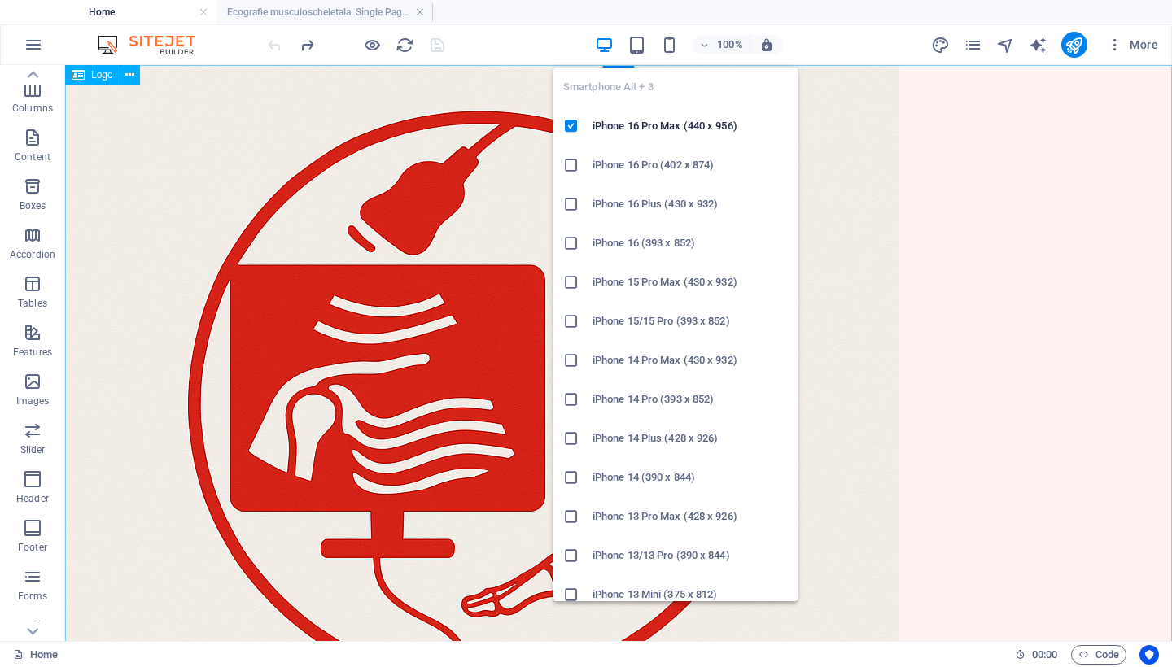
click at [664, 47] on icon "button" at bounding box center [669, 45] width 19 height 19
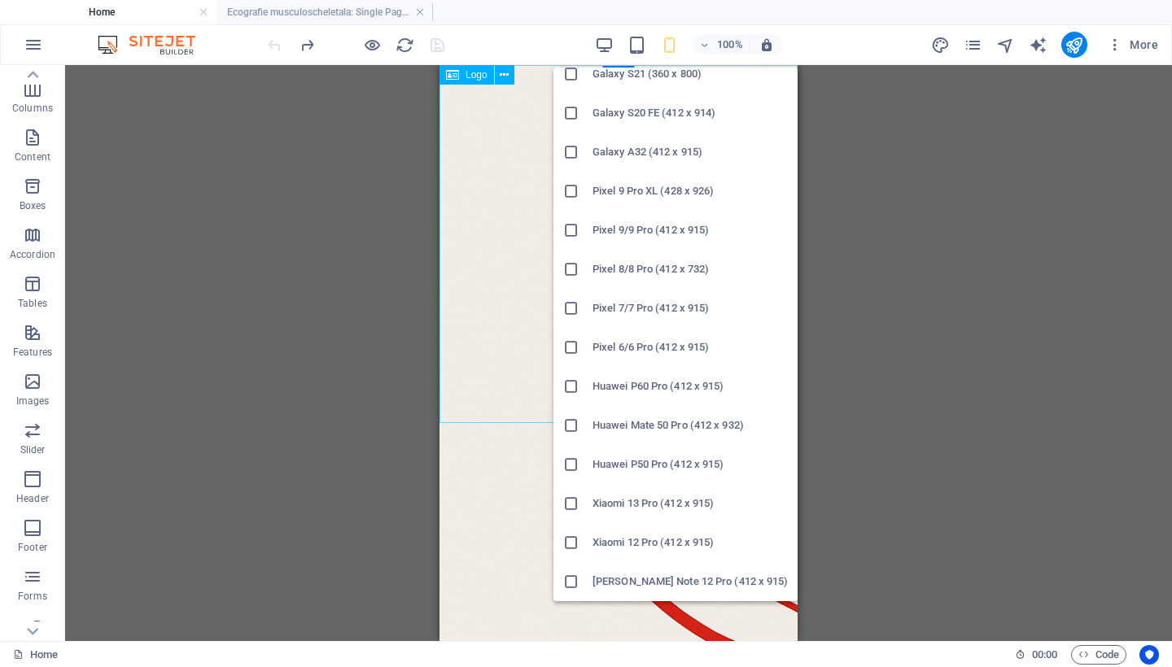
scroll to position [755, 0]
click at [674, 465] on h6 "Huawei P50 Pro (412 x 915)" at bounding box center [689, 465] width 195 height 20
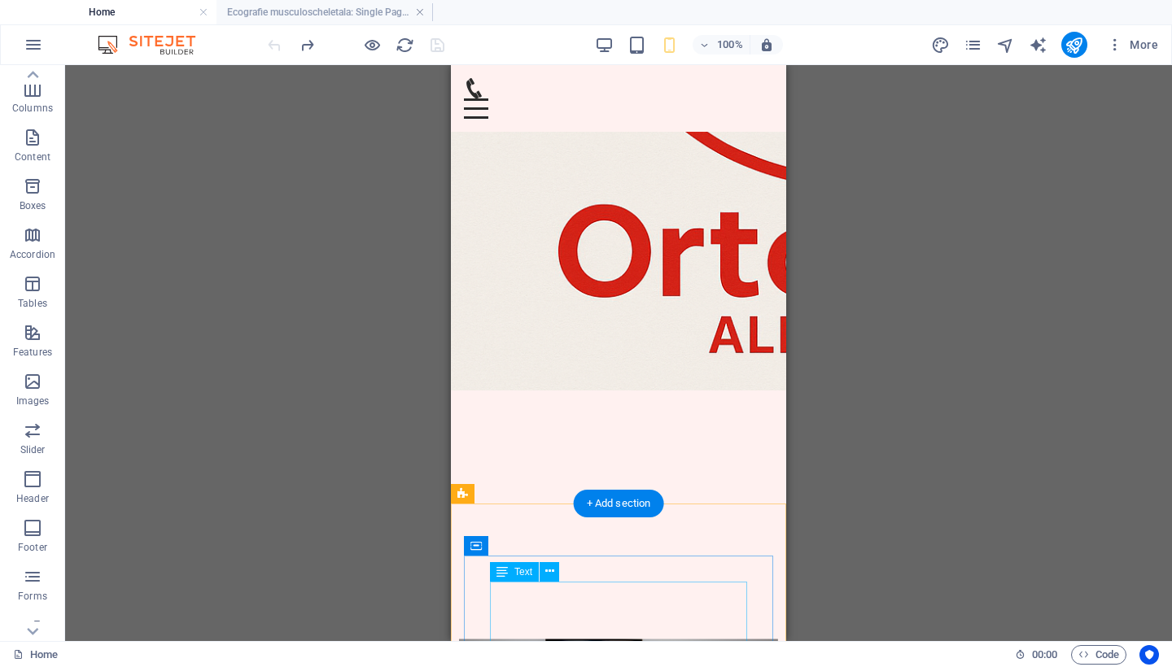
scroll to position [486, 0]
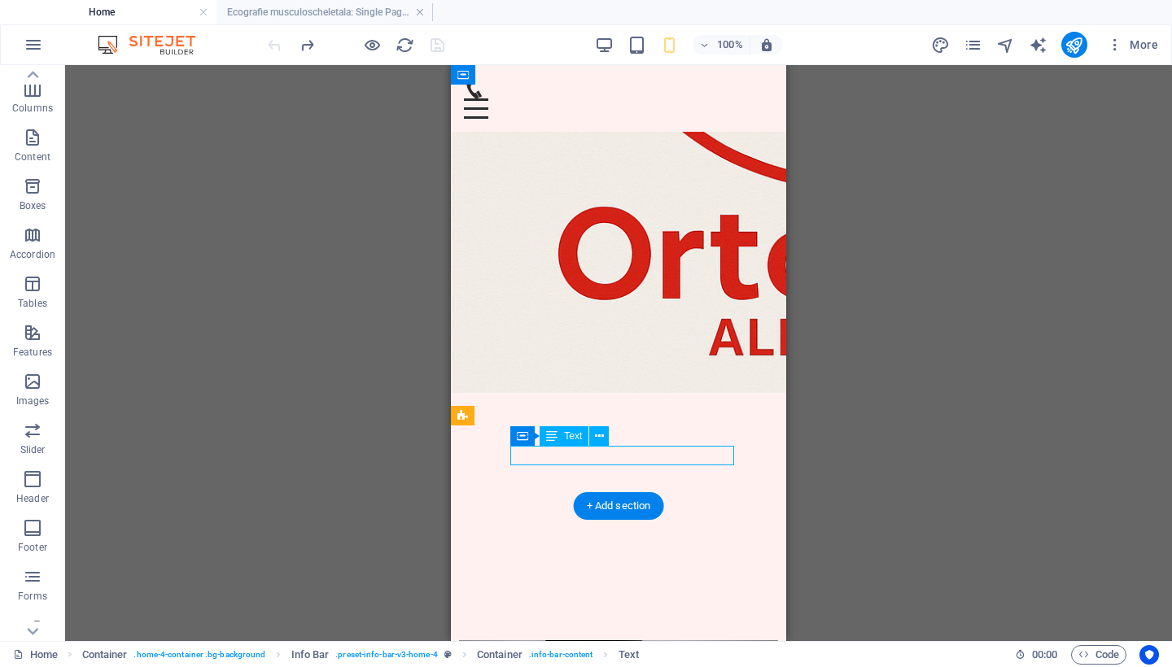
drag, startPoint x: 549, startPoint y: 300, endPoint x: 723, endPoint y: 454, distance: 232.3
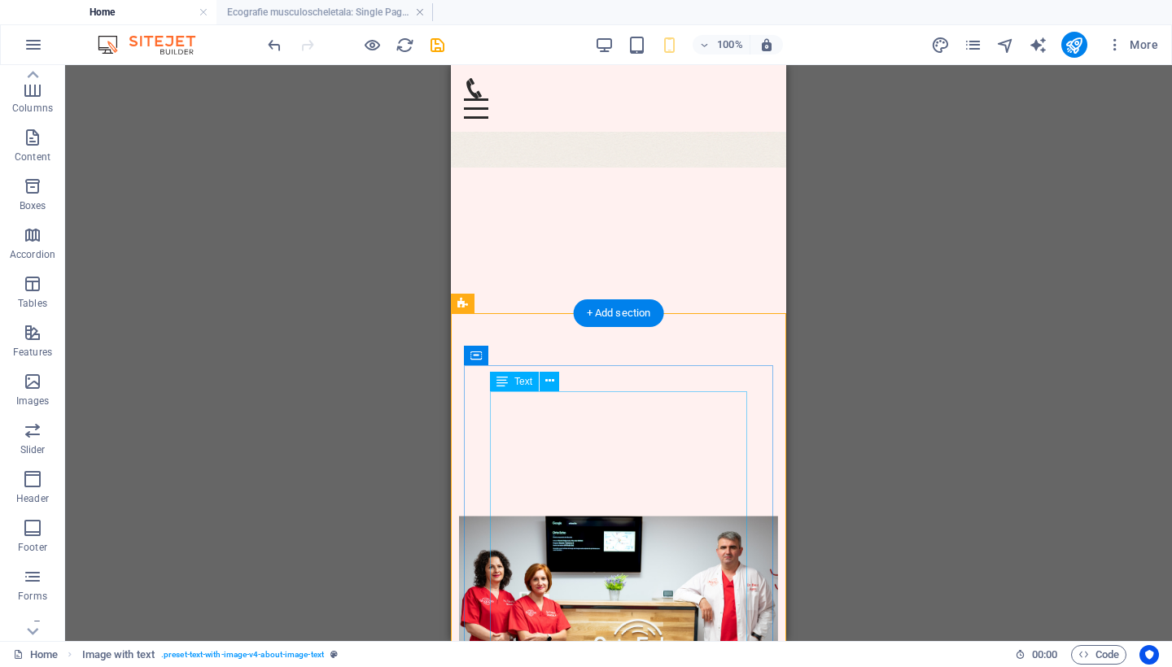
scroll to position [702, 0]
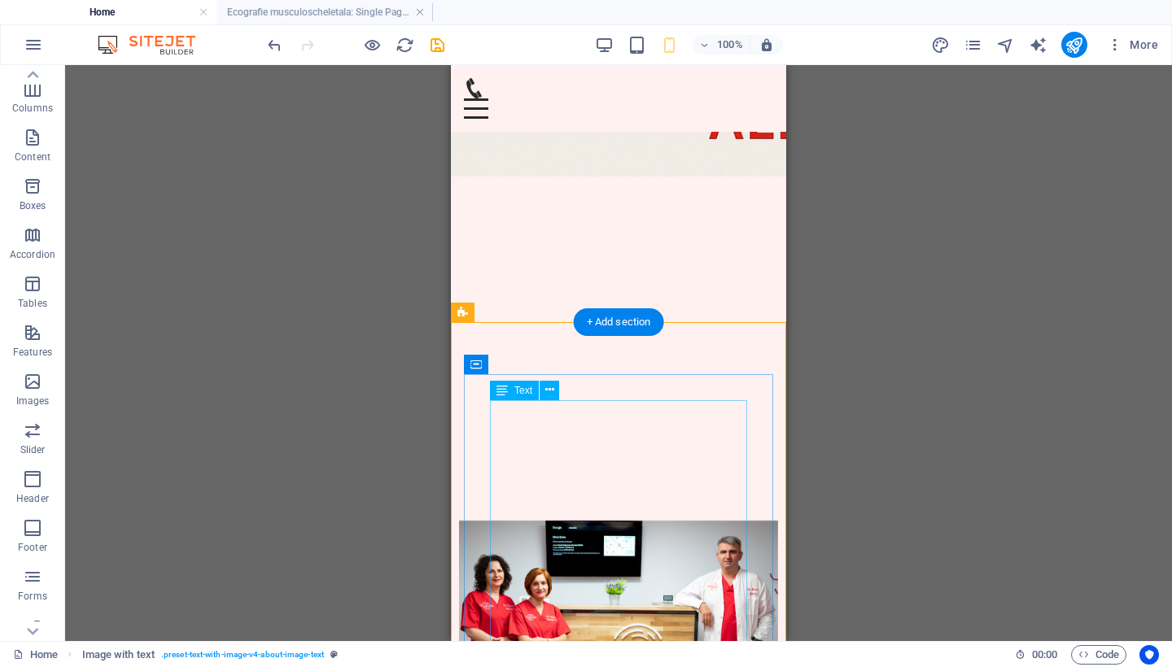
click at [666, 46] on icon "button" at bounding box center [669, 45] width 19 height 19
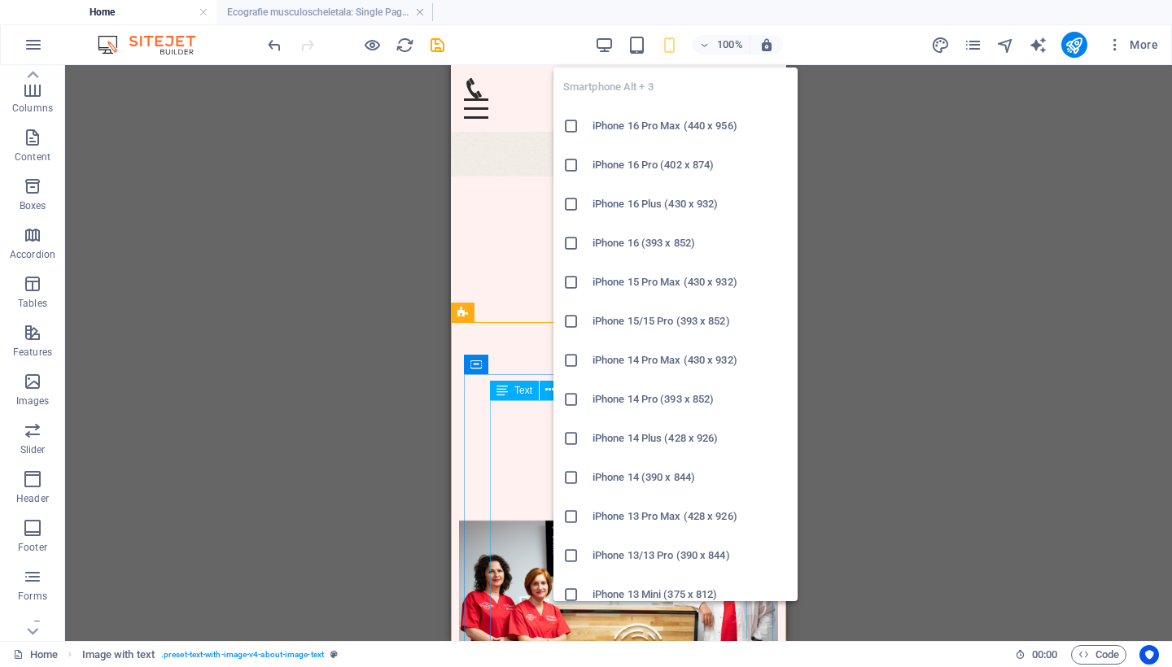
click at [570, 124] on icon at bounding box center [571, 126] width 16 height 16
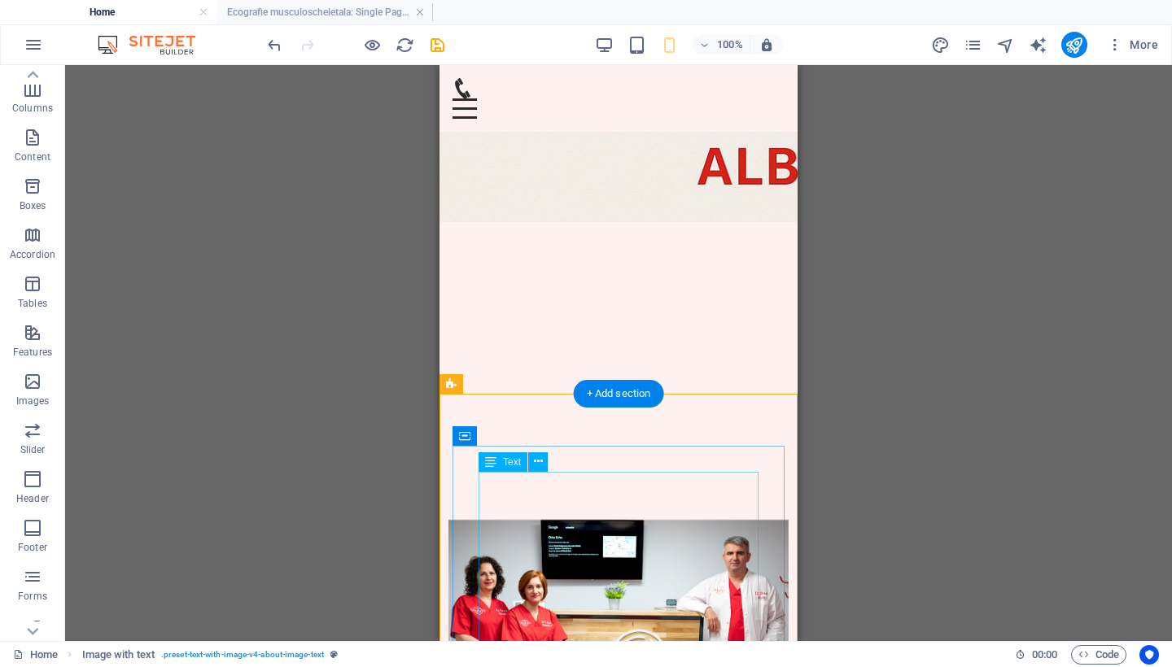
scroll to position [645, 0]
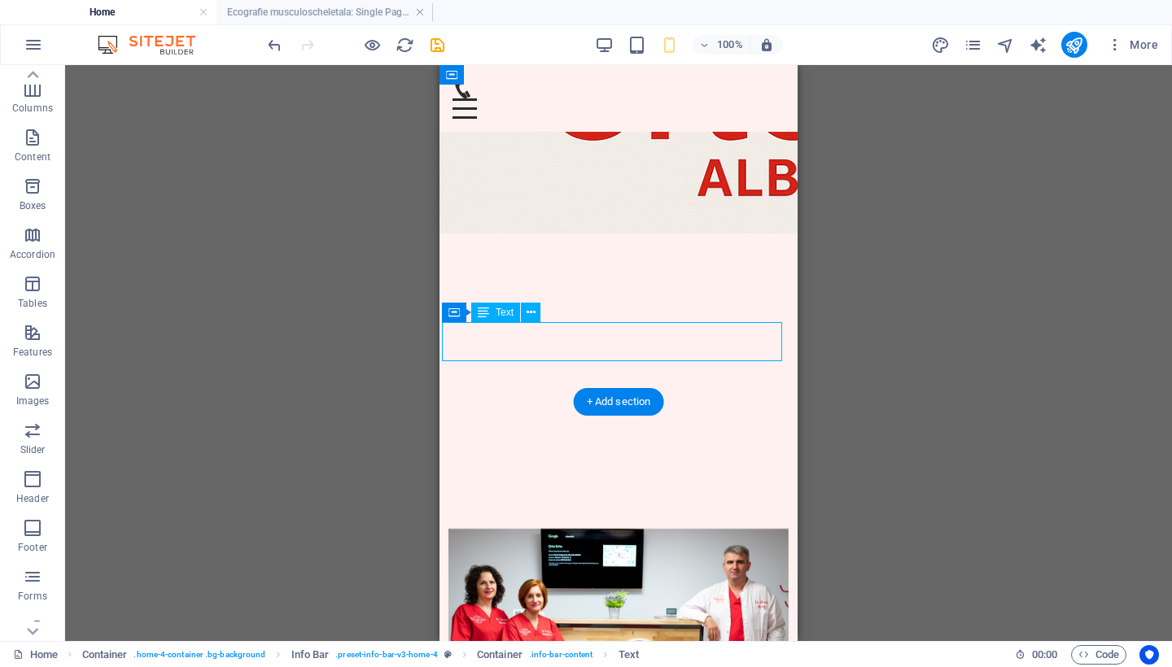
click at [482, 315] on icon at bounding box center [483, 313] width 11 height 20
click at [531, 321] on icon at bounding box center [530, 312] width 9 height 17
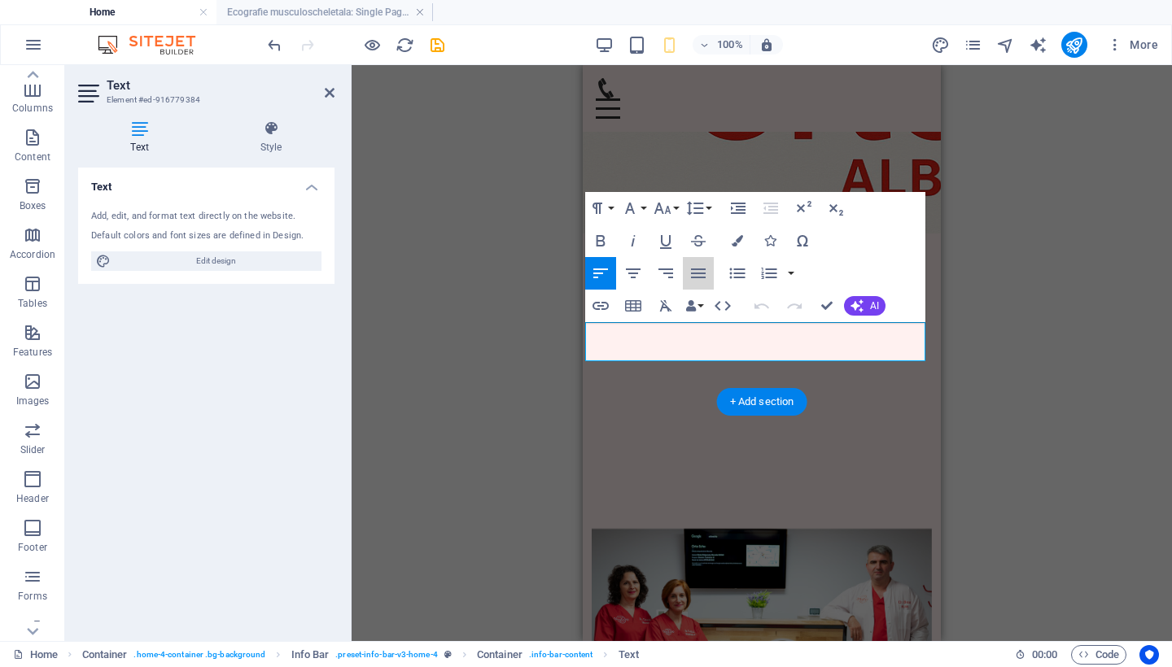
click at [696, 277] on icon "button" at bounding box center [698, 273] width 15 height 10
click at [735, 275] on icon "button" at bounding box center [737, 274] width 20 height 20
click at [632, 278] on icon "button" at bounding box center [633, 273] width 15 height 10
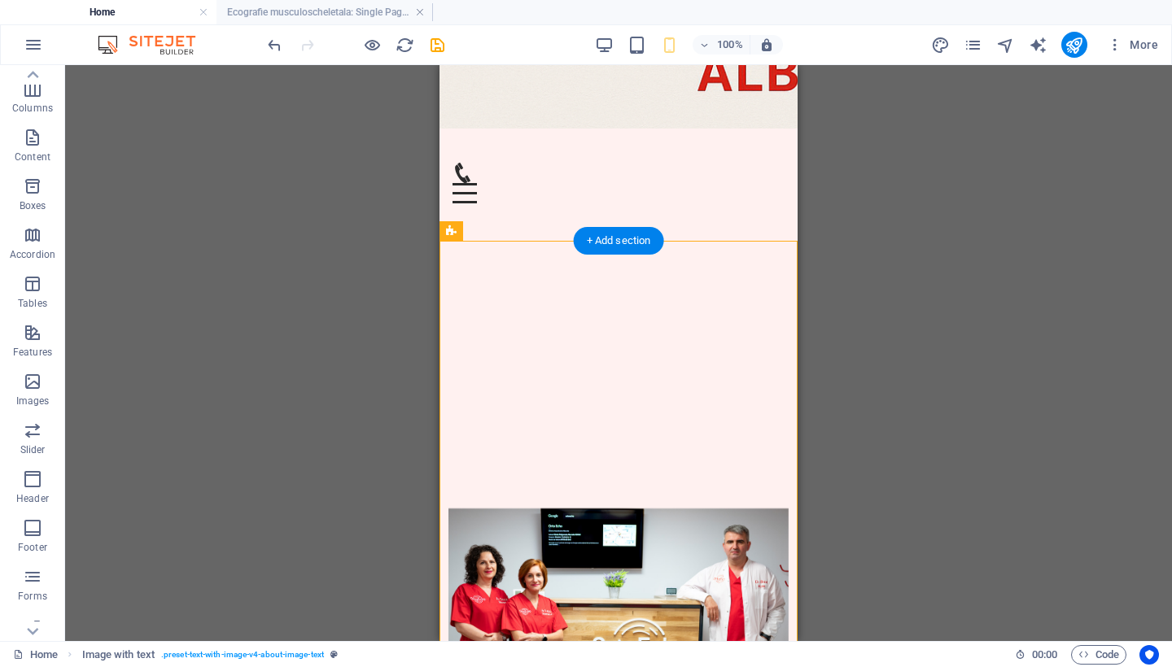
scroll to position [778, 0]
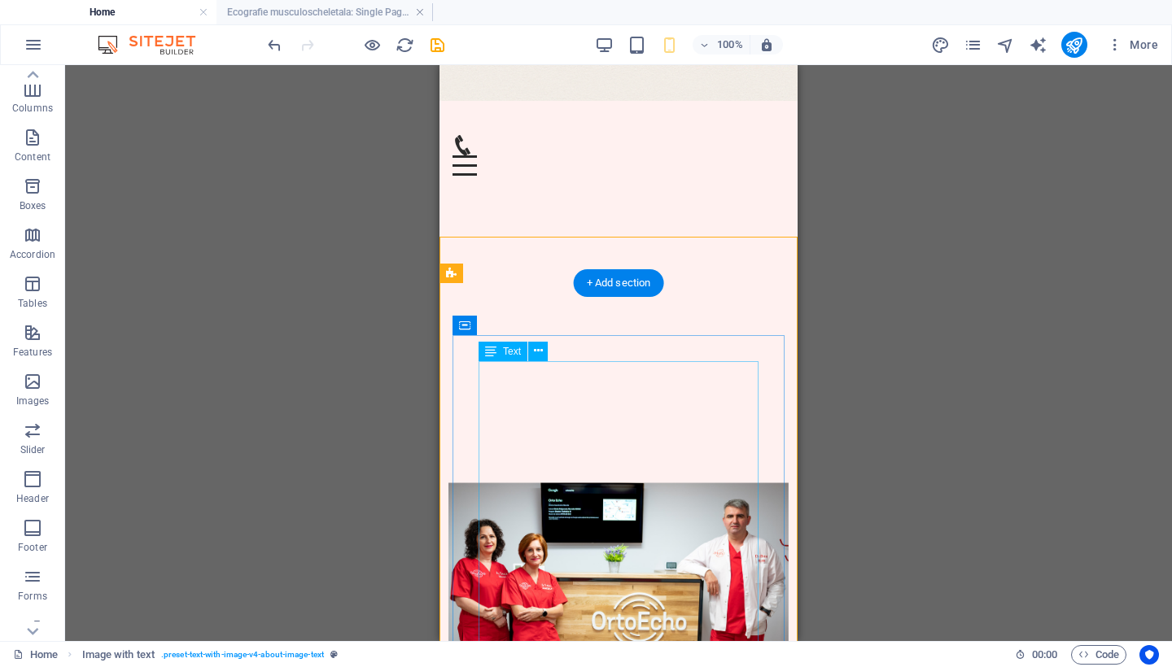
click at [857, 258] on div "H2 Container Menu Bar Menu Container Menu Bar Accordion Footer Nornir Opening H…" at bounding box center [618, 353] width 1106 height 576
click at [434, 45] on icon "save" at bounding box center [437, 45] width 19 height 19
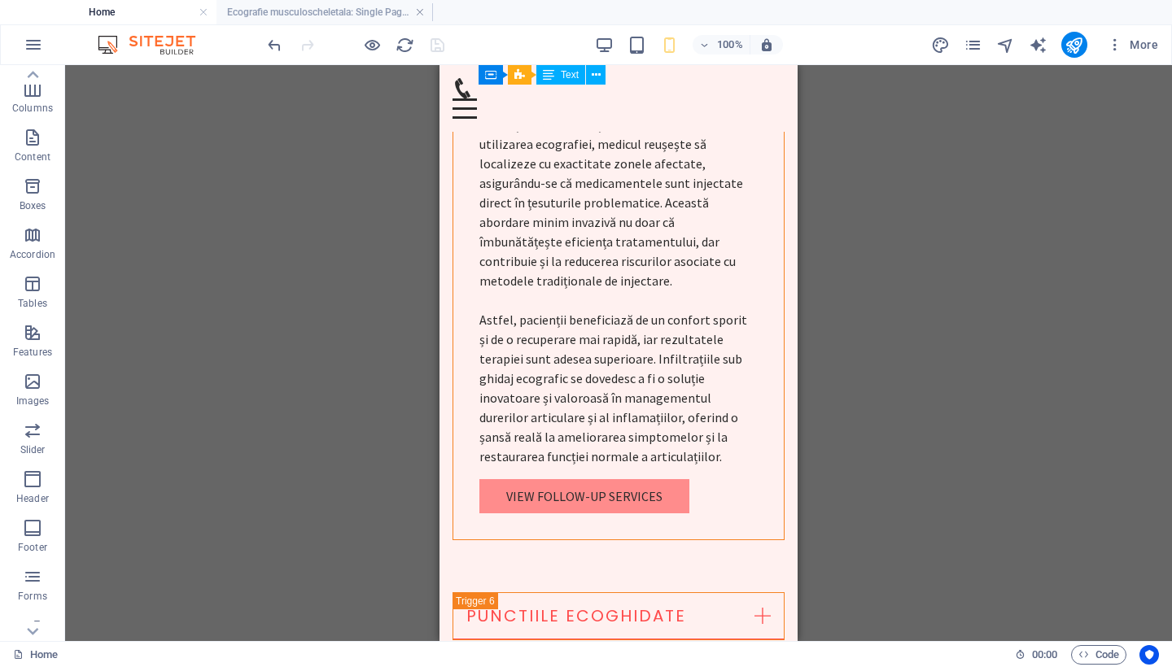
scroll to position [7389, 0]
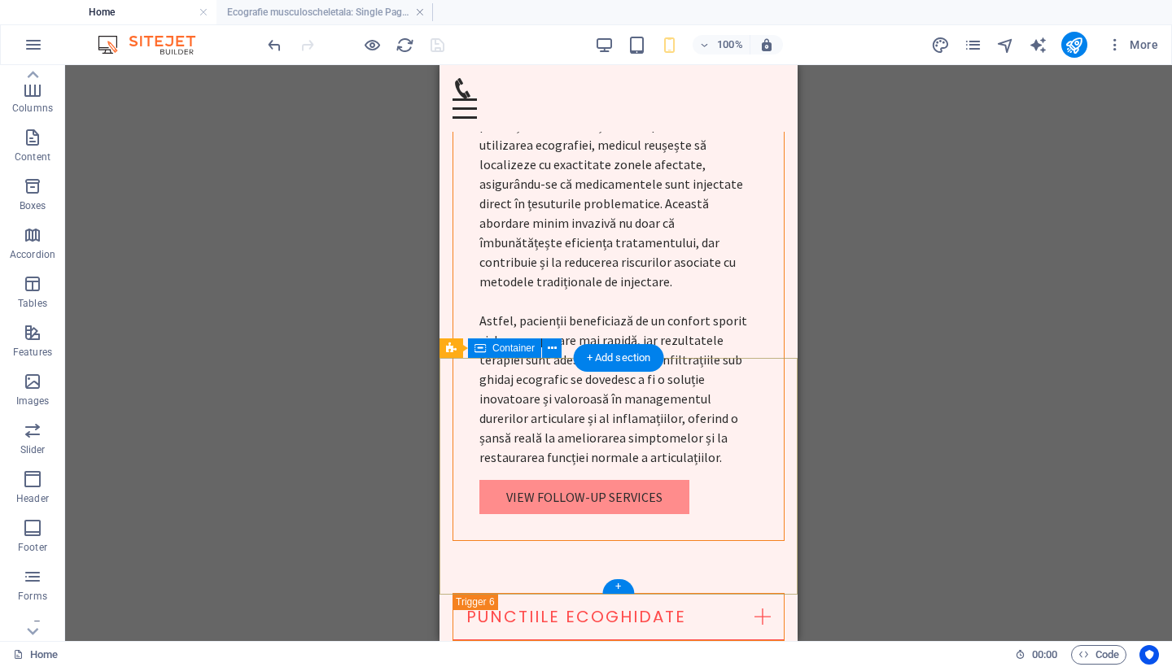
click at [1077, 45] on icon "publish" at bounding box center [1073, 45] width 19 height 19
